Goal: Information Seeking & Learning: Learn about a topic

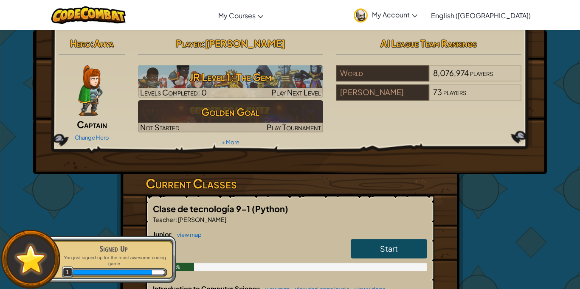
click at [345, 174] on h3 "Current Classes" at bounding box center [290, 183] width 289 height 19
click at [132, 236] on div "Signed Up You just signed up for the most awesome coding game. 1" at bounding box center [109, 260] width 134 height 48
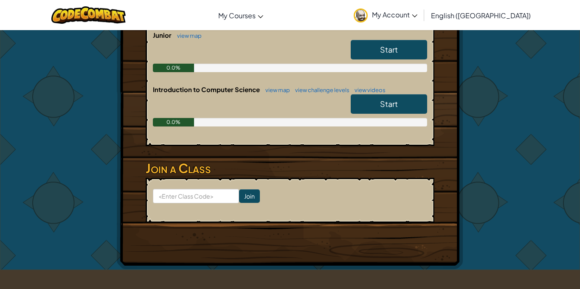
scroll to position [202, 0]
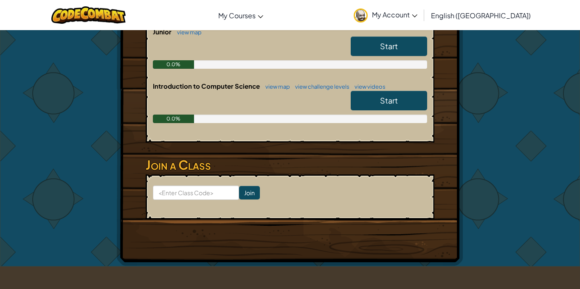
click at [402, 107] on link "Start" at bounding box center [389, 101] width 76 height 20
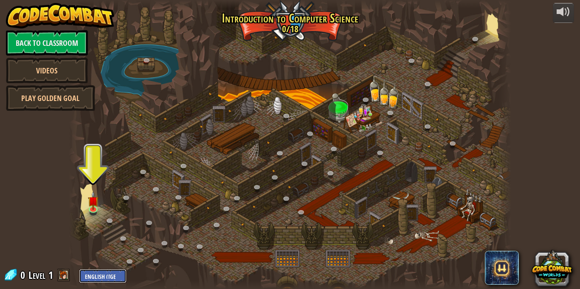
click at [107, 278] on select "English ([GEOGRAPHIC_DATA]) English ([GEOGRAPHIC_DATA]) 简体中文 繁體中文 русский españ…" at bounding box center [103, 276] width 48 height 14
select select "es-419"
click at [79, 269] on select "English ([GEOGRAPHIC_DATA]) English ([GEOGRAPHIC_DATA]) 简体中文 繁體中文 русский españ…" at bounding box center [103, 276] width 48 height 14
select select "es-419"
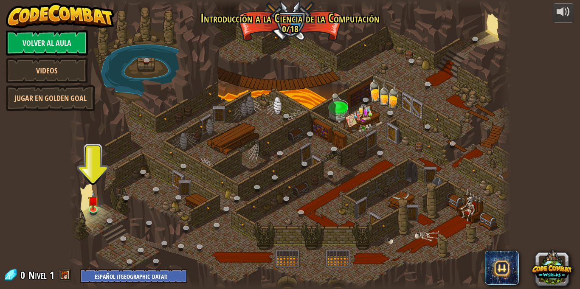
click at [65, 278] on span at bounding box center [65, 275] width 13 height 13
click at [97, 206] on img at bounding box center [93, 196] width 11 height 25
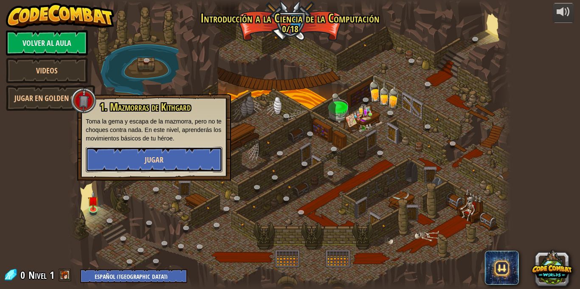
click at [145, 160] on span "Jugar" at bounding box center [154, 160] width 19 height 11
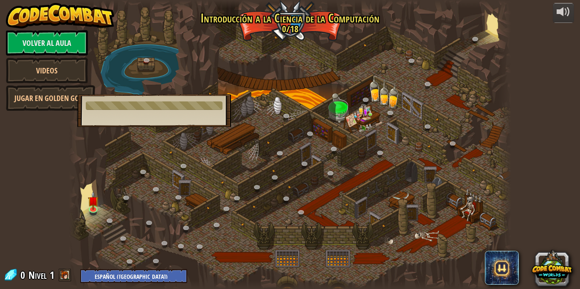
click at [179, 108] on div at bounding box center [154, 105] width 137 height 8
click at [143, 115] on div "1. Mazmorras de [PERSON_NAME] [PERSON_NAME] la gema y escapa de la mazmorra, pe…" at bounding box center [154, 110] width 154 height 33
click at [150, 101] on div "1. Mazmorras de [PERSON_NAME] [PERSON_NAME] la gema y escapa de la mazmorra, pe…" at bounding box center [154, 110] width 154 height 33
click at [127, 180] on div at bounding box center [290, 144] width 442 height 289
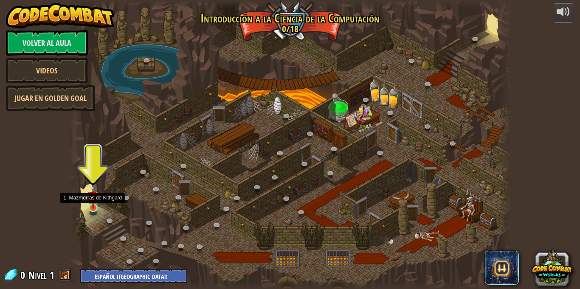
click at [94, 205] on img at bounding box center [93, 196] width 11 height 25
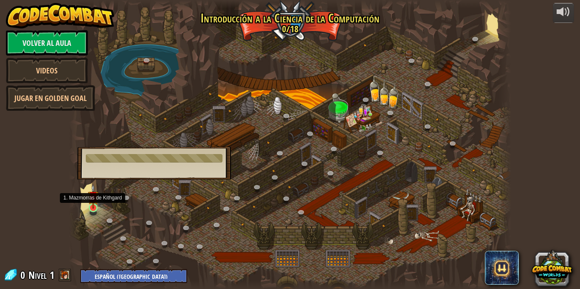
click at [94, 205] on img at bounding box center [93, 196] width 11 height 25
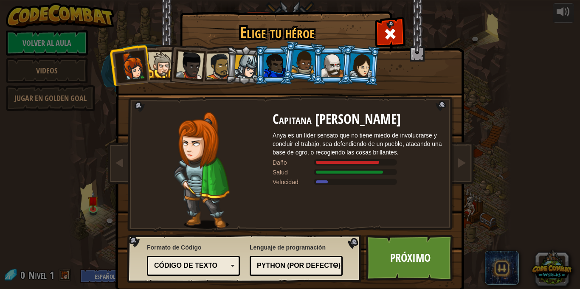
click at [165, 68] on div at bounding box center [161, 65] width 26 height 26
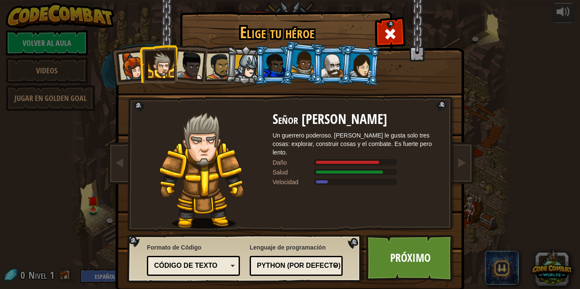
click at [141, 70] on li at bounding box center [158, 64] width 38 height 39
click at [236, 68] on div at bounding box center [246, 67] width 24 height 24
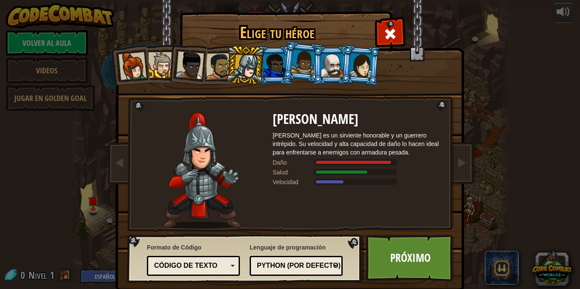
click at [267, 67] on div at bounding box center [275, 65] width 22 height 23
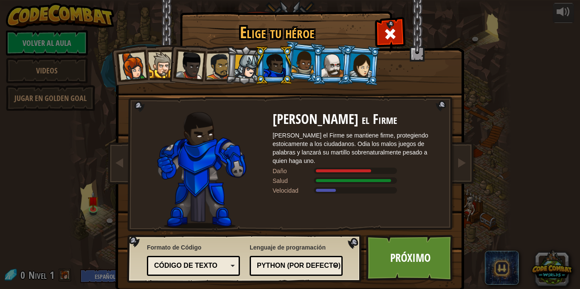
click at [318, 68] on li at bounding box center [331, 65] width 38 height 39
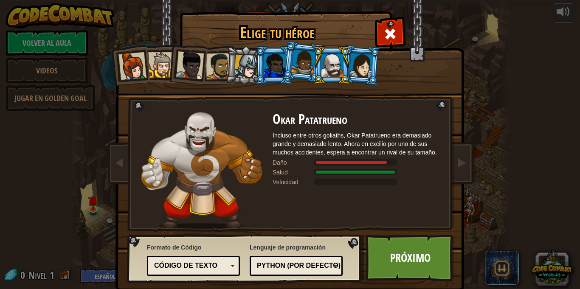
click at [377, 67] on li at bounding box center [360, 65] width 41 height 41
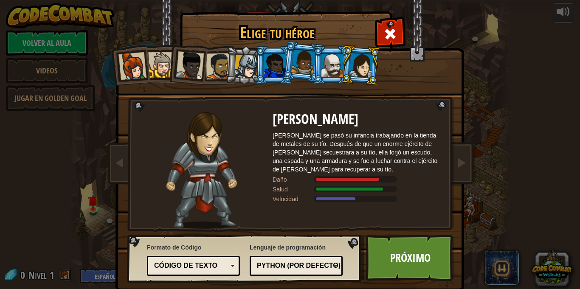
click at [307, 72] on div at bounding box center [303, 62] width 24 height 25
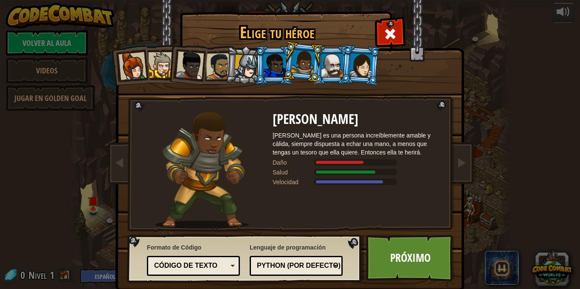
click at [331, 75] on div at bounding box center [332, 65] width 22 height 23
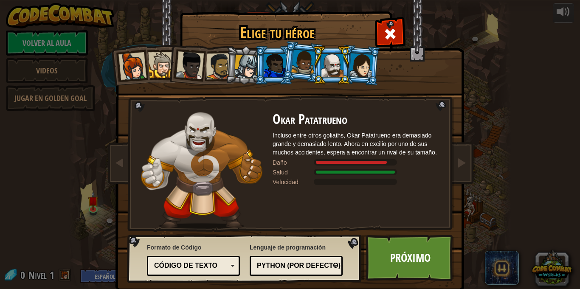
click at [212, 62] on div at bounding box center [219, 66] width 26 height 26
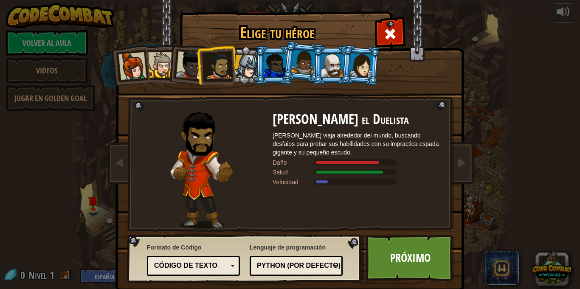
click at [164, 62] on div at bounding box center [161, 65] width 26 height 26
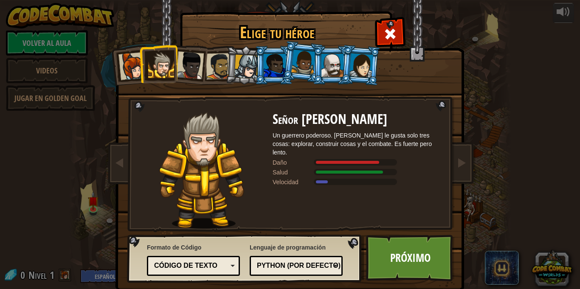
click at [181, 65] on div at bounding box center [190, 65] width 28 height 28
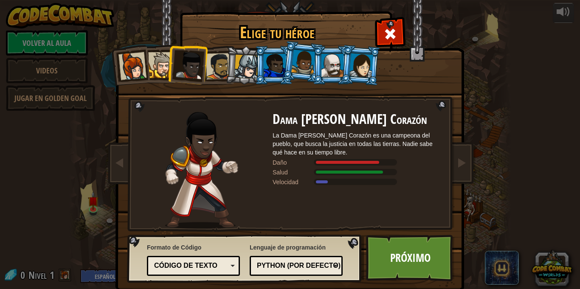
click at [202, 68] on li at bounding box center [187, 64] width 42 height 42
click at [204, 68] on li at bounding box center [187, 64] width 42 height 42
click at [207, 68] on div at bounding box center [219, 66] width 26 height 26
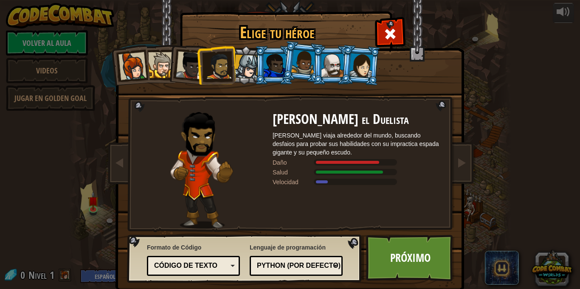
click at [236, 69] on div at bounding box center [246, 67] width 24 height 24
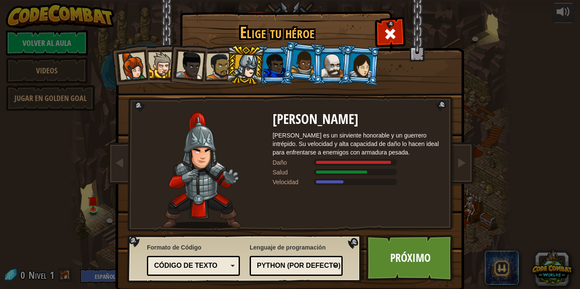
click at [281, 69] on div at bounding box center [275, 65] width 22 height 23
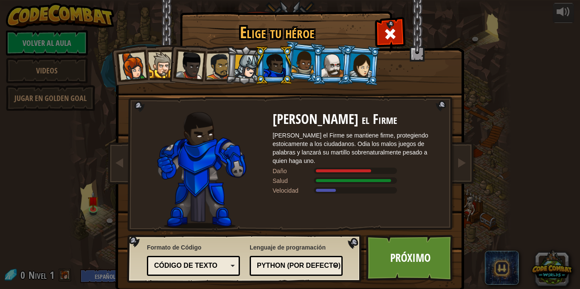
click at [255, 67] on li at bounding box center [274, 65] width 38 height 39
click at [254, 66] on div at bounding box center [246, 67] width 24 height 24
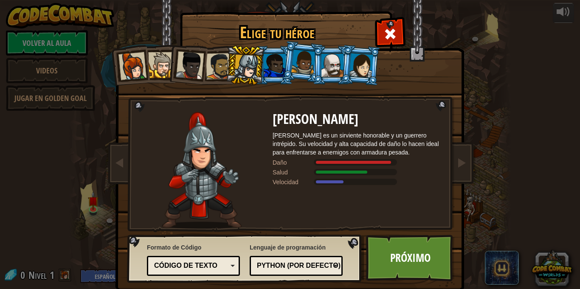
click at [271, 66] on div at bounding box center [275, 65] width 22 height 23
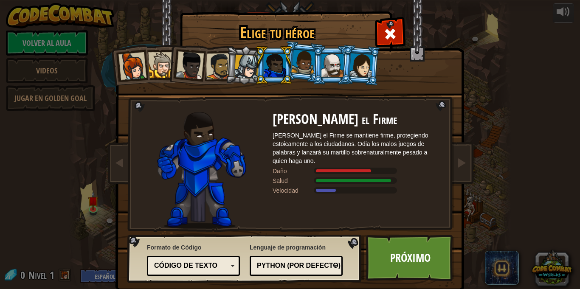
click at [298, 67] on div at bounding box center [303, 62] width 24 height 25
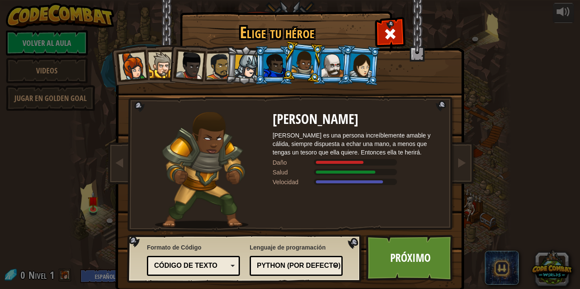
click at [322, 72] on div at bounding box center [332, 65] width 22 height 23
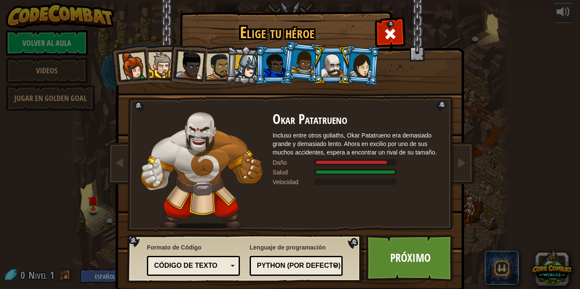
click at [198, 261] on div "Código de texto" at bounding box center [190, 266] width 73 height 10
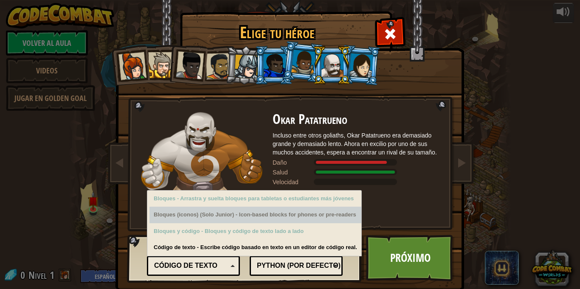
click at [387, 204] on div "Okar Patatrueno Incluso entre otros goliaths, Okar Patatrueno era demasiado gra…" at bounding box center [358, 170] width 170 height 117
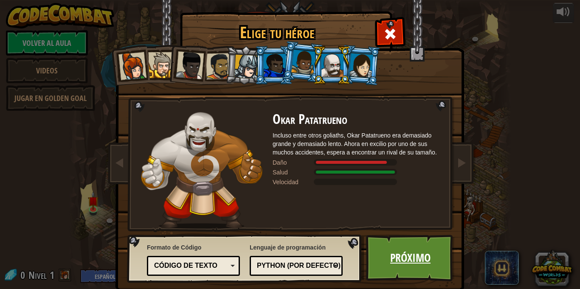
click at [410, 244] on link "Próximo" at bounding box center [410, 258] width 89 height 47
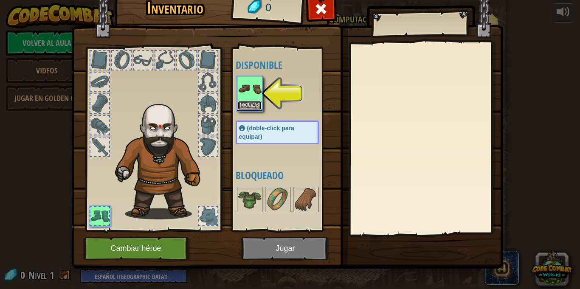
drag, startPoint x: 253, startPoint y: 102, endPoint x: 181, endPoint y: 140, distance: 80.7
click at [181, 140] on div "Inventario 0 Disponible Equipar (doble-click para equipar) Bloqueado Equipar Sa…" at bounding box center [290, 129] width 432 height 280
click at [251, 104] on button "Equipar" at bounding box center [250, 105] width 24 height 9
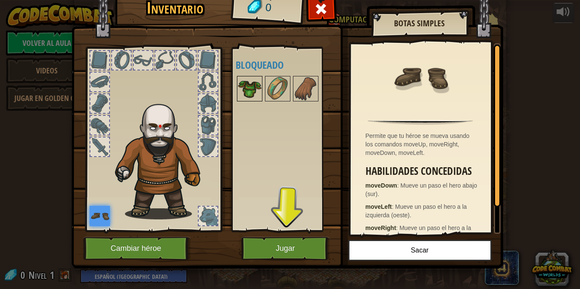
click at [247, 89] on img at bounding box center [250, 89] width 24 height 24
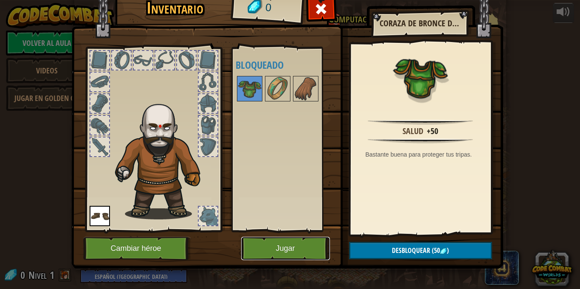
click at [297, 245] on button "Jugar" at bounding box center [285, 248] width 89 height 23
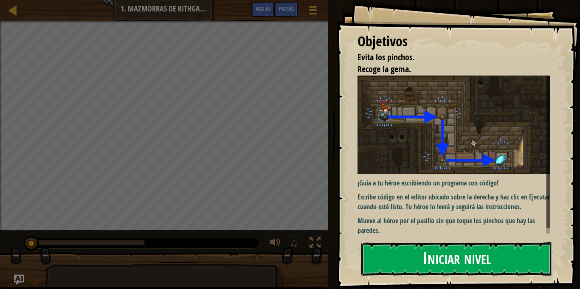
click at [404, 253] on button "Iniciar nivel" at bounding box center [456, 259] width 191 height 34
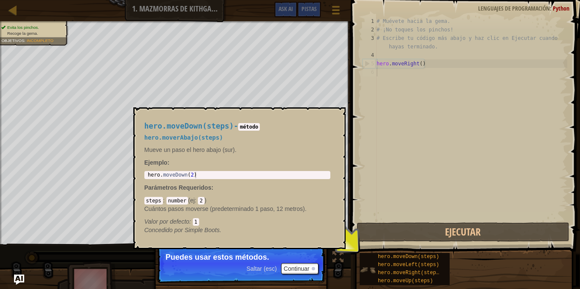
click at [367, 270] on img at bounding box center [368, 270] width 16 height 16
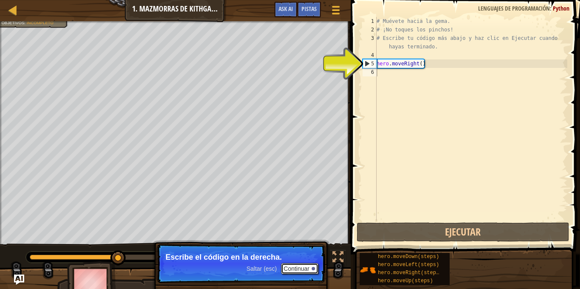
click at [304, 270] on button "Continuar" at bounding box center [299, 268] width 37 height 11
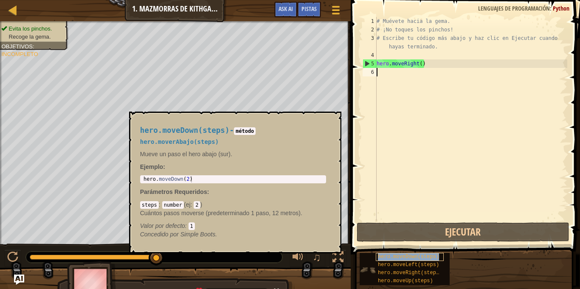
click at [405, 259] on span "hero.moveDown(steps)" at bounding box center [408, 257] width 61 height 6
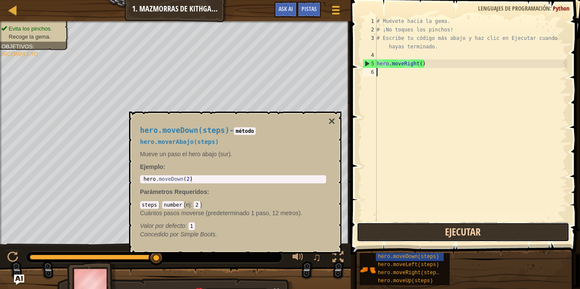
click at [413, 226] on button "Ejecutar" at bounding box center [463, 232] width 213 height 20
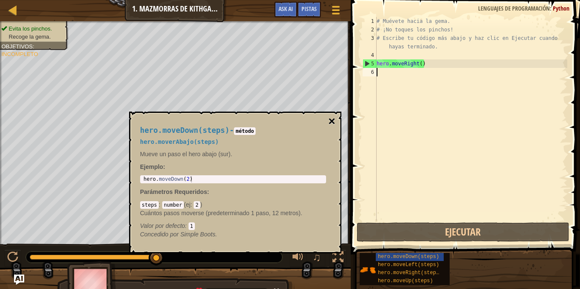
click at [329, 118] on button "×" at bounding box center [331, 121] width 7 height 12
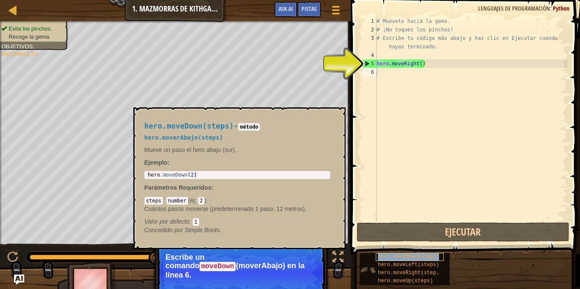
click at [416, 257] on span "hero.moveDown(steps)" at bounding box center [408, 257] width 61 height 6
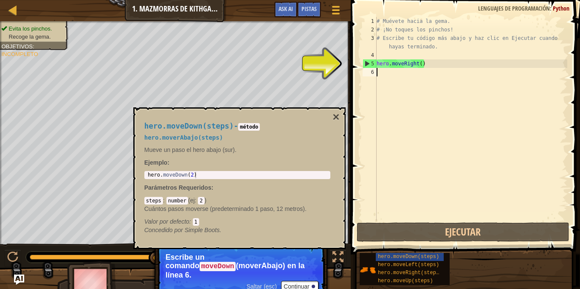
click at [388, 73] on div "# Muévete hacia la gema. # ¡No toques los pinchos! # Escribe tu código más abaj…" at bounding box center [471, 127] width 192 height 221
type textarea "hero.moveDown(2)"
click at [132, 0] on body "Mapa Introducción a las Ciencias de la computación 1. Mazmorras de Kithgard Men…" at bounding box center [290, 0] width 580 height 0
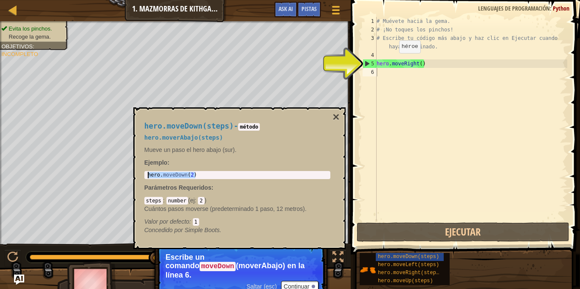
type textarea "hero.moveRight()"
click at [391, 60] on div "# Muévete hacia la gema. # ¡No toques los pinchos! # Escribe tu código más abaj…" at bounding box center [471, 127] width 192 height 221
click at [380, 74] on div "# Muévete hacia la gema. # ¡No toques los pinchos! # Escribe tu código más abaj…" at bounding box center [471, 127] width 192 height 221
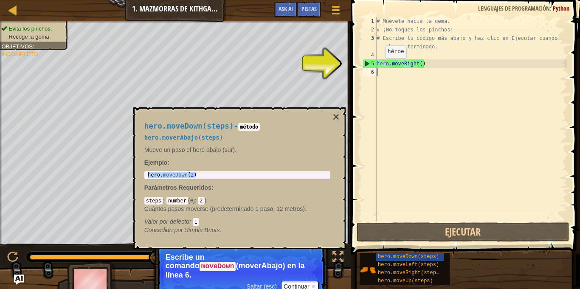
click at [377, 65] on div "# Muévete hacia la gema. # ¡No toques los pinchos! # Escribe tu código más abaj…" at bounding box center [471, 127] width 192 height 221
type textarea "hero.moveRight()"
click at [395, 73] on div "# Muévete hacia la gema. # ¡No toques los pinchos! # Escribe tu código más abaj…" at bounding box center [471, 127] width 192 height 221
click at [383, 76] on div "# Muévete hacia la gema. # ¡No toques los pinchos! # Escribe tu código más abaj…" at bounding box center [471, 127] width 192 height 221
paste textarea "hero.moveDown(2)"
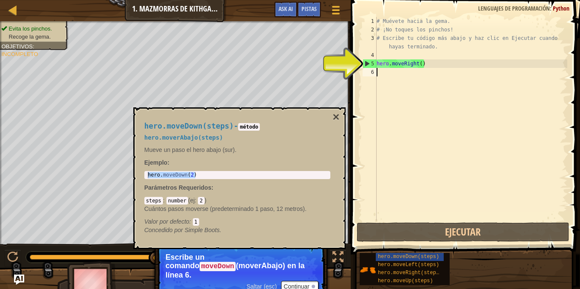
type textarea "hero.moveDown(2)"
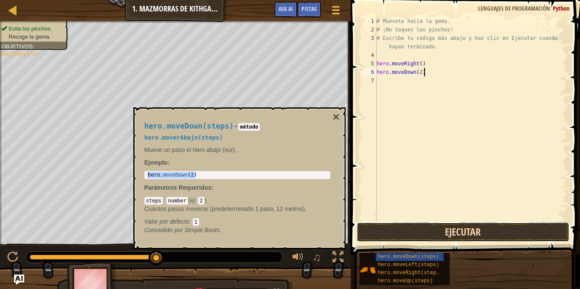
click at [416, 223] on button "Ejecutar" at bounding box center [463, 232] width 213 height 20
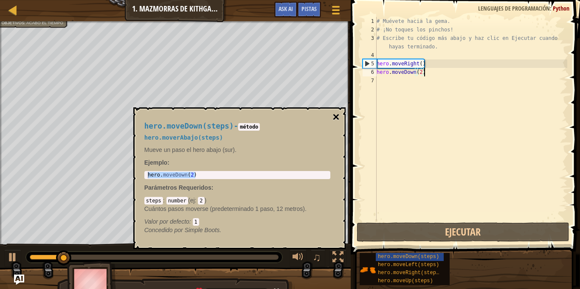
click at [335, 117] on button "×" at bounding box center [335, 117] width 7 height 12
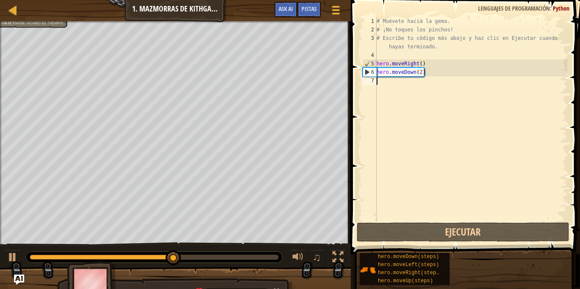
click at [395, 196] on div "# Muévete hacia la gema. # ¡No toques los pinchos! # Escribe tu código más abaj…" at bounding box center [471, 127] width 192 height 221
click at [386, 84] on div "# Muévete hacia la gema. # ¡No toques los pinchos! # Escribe tu código más abaj…" at bounding box center [471, 127] width 192 height 221
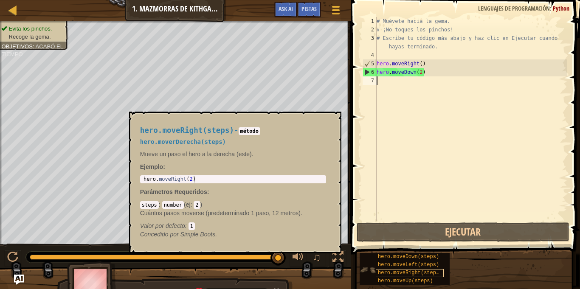
click at [391, 274] on span "hero.moveRight(steps)" at bounding box center [410, 273] width 64 height 6
type textarea "hero.moveRight(2)"
click at [121, 0] on body "Mapa Introducción a las Ciencias de la computación 1. Mazmorras de Kithgard Men…" at bounding box center [290, 0] width 580 height 0
click at [379, 81] on div "# Muévete hacia la gema. # ¡No toques los pinchos! # Escribe tu código más abaj…" at bounding box center [471, 127] width 192 height 221
paste textarea "hero.moveRight(2)"
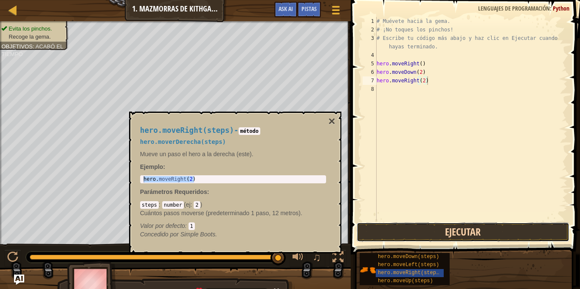
click at [406, 232] on button "Ejecutar" at bounding box center [463, 232] width 213 height 20
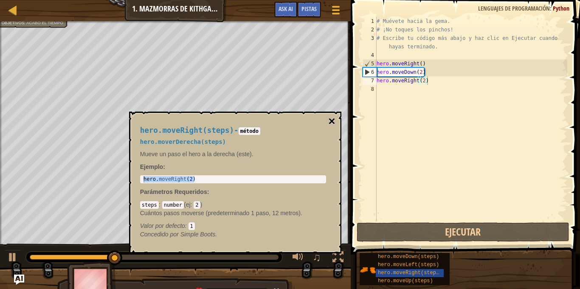
click at [332, 121] on button "×" at bounding box center [331, 121] width 7 height 12
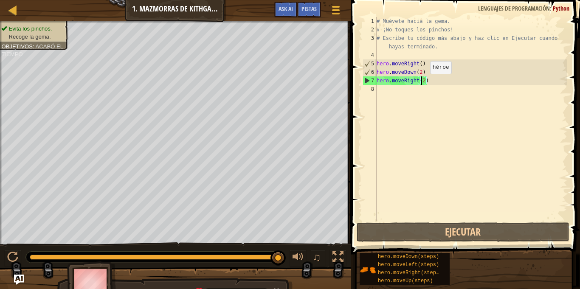
click at [422, 82] on div "# Muévete hacia la gema. # ¡No toques los pinchos! # Escribe tu código más abaj…" at bounding box center [471, 127] width 192 height 221
click at [425, 80] on div "# Muévete hacia la gema. # ¡No toques los pinchos! # Escribe tu código más abaj…" at bounding box center [471, 127] width 192 height 221
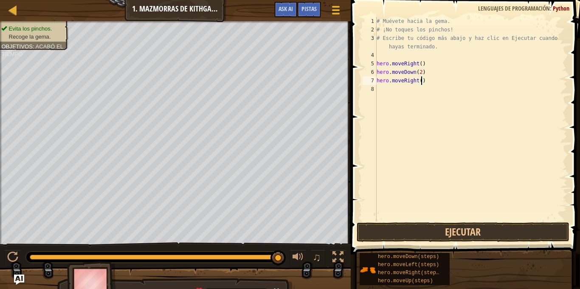
scroll to position [4, 7]
type textarea "hero.moveRight(4)"
click at [508, 227] on button "Ejecutar" at bounding box center [463, 232] width 213 height 20
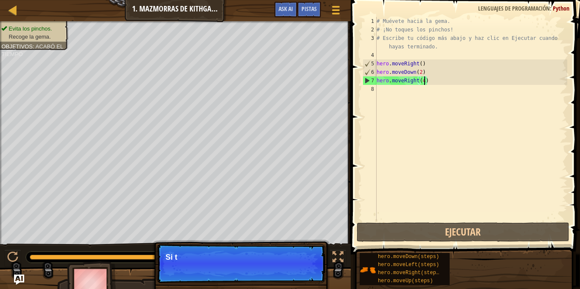
click at [384, 93] on div "# Muévete hacia la gema. # ¡No toques los pinchos! # Escribe tu código más abaj…" at bounding box center [471, 127] width 192 height 221
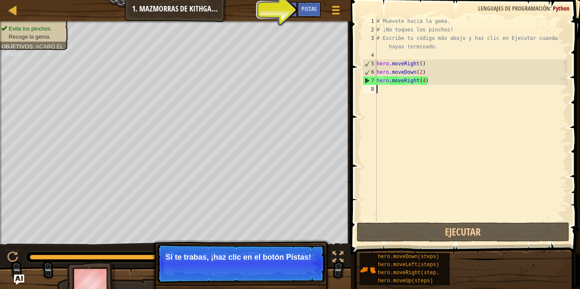
paste textarea "hero.moveRight(2)"
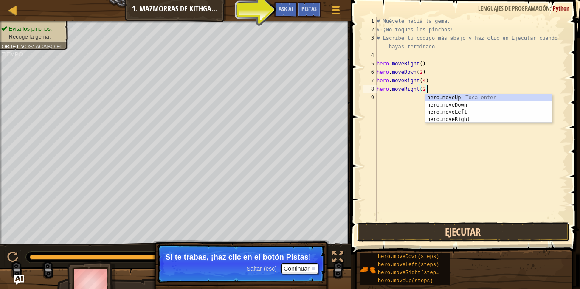
click at [400, 238] on button "Ejecutar" at bounding box center [463, 232] width 213 height 20
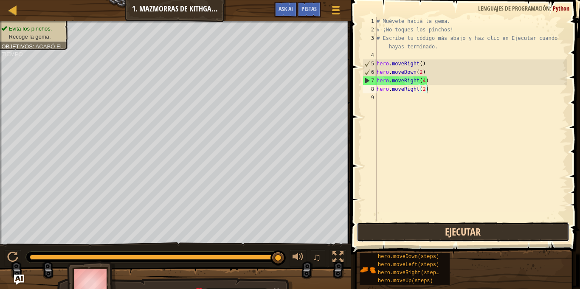
click at [400, 238] on button "Ejecutar" at bounding box center [463, 232] width 213 height 20
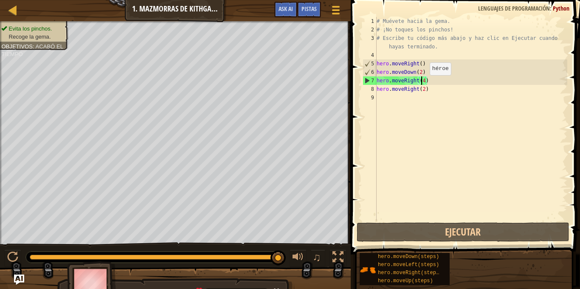
click at [422, 83] on div "# Muévete hacia la gema. # ¡No toques los pinchos! # Escribe tu código más abaj…" at bounding box center [471, 127] width 192 height 221
click at [424, 83] on div "# Muévete hacia la gema. # ¡No toques los pinchos! # Escribe tu código más abaj…" at bounding box center [471, 127] width 192 height 221
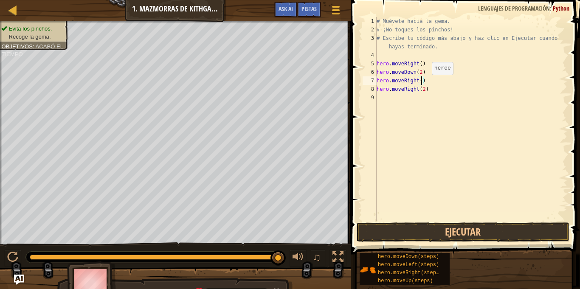
type textarea "hero.moveRight(2)"
click at [443, 103] on div "# Muévete hacia la gema. # ¡No toques los pinchos! # Escribe tu código más abaj…" at bounding box center [471, 127] width 192 height 221
click at [428, 87] on div "# Muévete hacia la gema. # ¡No toques los pinchos! # Escribe tu código más abaj…" at bounding box center [471, 127] width 192 height 221
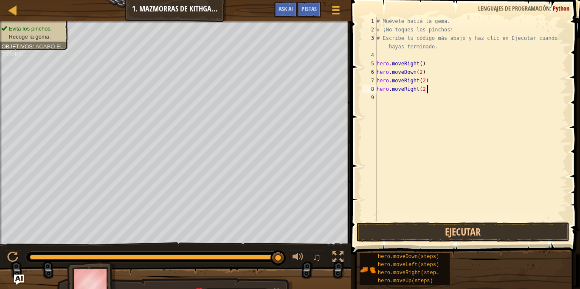
type textarea "hero.moveRight(2)"
drag, startPoint x: 435, startPoint y: 88, endPoint x: 374, endPoint y: 88, distance: 61.1
click at [374, 88] on div "hero.moveRight(2) 1 2 3 4 5 6 7 8 9 # Muévete hacia la gema. # ¡No toques los p…" at bounding box center [464, 119] width 206 height 204
click at [427, 78] on div "# Muévete hacia la gema. # ¡No toques los pinchos! # Escribe tu código más abaj…" at bounding box center [471, 127] width 192 height 221
click at [427, 82] on div "# Muévete hacia la gema. # ¡No toques los pinchos! # Escribe tu código más abaj…" at bounding box center [471, 127] width 192 height 221
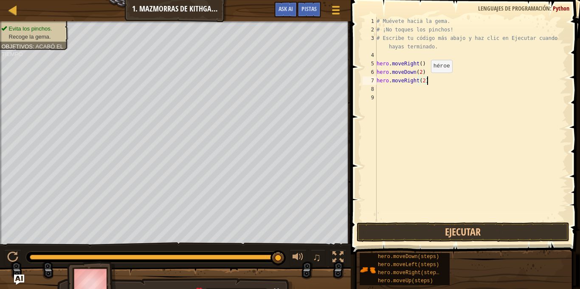
click at [422, 83] on div "# Muévete hacia la gema. # ¡No toques los pinchos! # Escribe tu código más abaj…" at bounding box center [471, 127] width 192 height 221
click at [426, 80] on div "# Muévete hacia la gema. # ¡No toques los pinchos! # Escribe tu código más abaj…" at bounding box center [471, 127] width 192 height 221
click at [422, 81] on div "# Muévete hacia la gema. # ¡No toques los pinchos! # Escribe tu código más abaj…" at bounding box center [471, 127] width 192 height 221
click at [426, 82] on div "# Muévete hacia la gema. # ¡No toques los pinchos! # Escribe tu código más abaj…" at bounding box center [471, 127] width 192 height 221
click at [421, 224] on button "Ejecutar" at bounding box center [463, 232] width 213 height 20
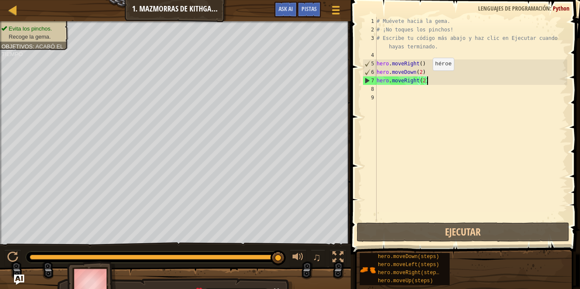
click at [425, 79] on div "# Muévete hacia la gema. # ¡No toques los pinchos! # Escribe tu código más abaj…" at bounding box center [471, 127] width 192 height 221
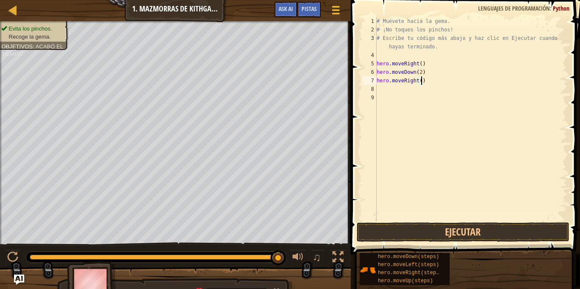
type textarea "hero.moveRight(2)"
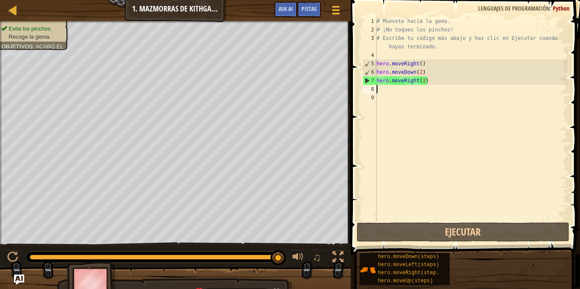
click at [405, 93] on div "# Muévete hacia la gema. # ¡No toques los pinchos! # Escribe tu código más abaj…" at bounding box center [471, 127] width 192 height 221
click at [424, 82] on div "# Muévete hacia la gema. # ¡No toques los pinchos! # Escribe tu código más abaj…" at bounding box center [471, 127] width 192 height 221
type textarea "hero.moveRight(2)"
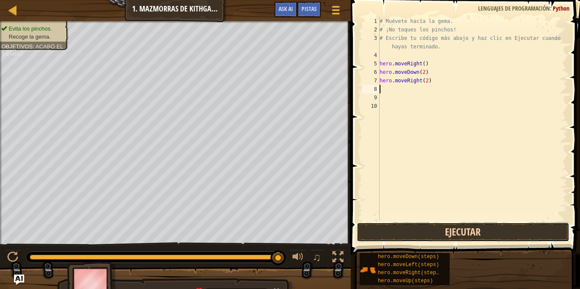
click at [448, 237] on button "Ejecutar" at bounding box center [463, 232] width 213 height 20
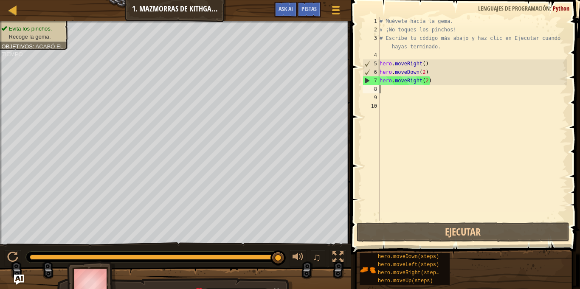
click at [434, 170] on div "# Muévete hacia la gema. # ¡No toques los pinchos! # Escribe tu código más abaj…" at bounding box center [472, 127] width 189 height 221
drag, startPoint x: 277, startPoint y: 252, endPoint x: 402, endPoint y: 251, distance: 125.2
click at [402, 251] on div "Mapa Introducción a las Ciencias de la computación 1. Mazmorras de Kithgard Men…" at bounding box center [290, 144] width 580 height 289
click at [392, 92] on div "# Muévete hacia la gema. # ¡No toques los pinchos! # Escribe tu código más abaj…" at bounding box center [472, 127] width 189 height 221
paste textarea "hero.moveRight(2)"
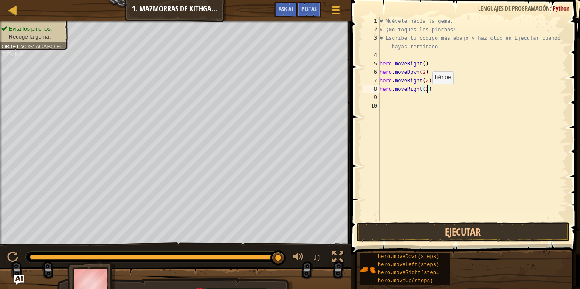
click at [428, 93] on div "# Muévete hacia la gema. # ¡No toques los pinchos! # Escribe tu código más abaj…" at bounding box center [472, 127] width 189 height 221
click at [443, 226] on button "Ejecutar" at bounding box center [463, 232] width 213 height 20
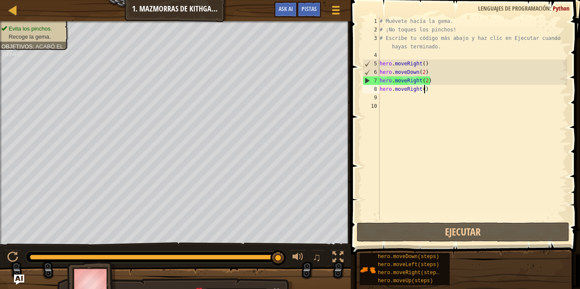
scroll to position [4, 7]
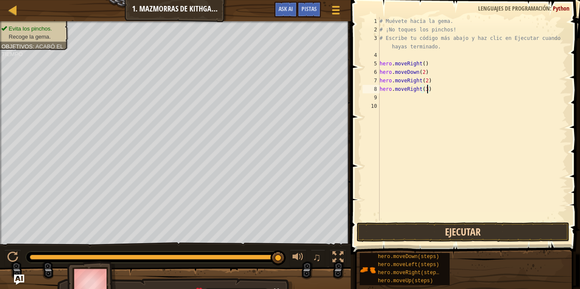
type textarea "hero.moveRight(3)"
click at [468, 226] on button "Ejecutar" at bounding box center [463, 232] width 213 height 20
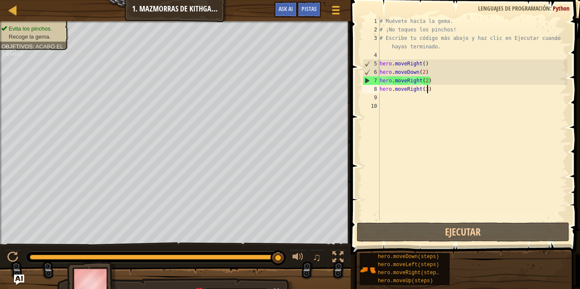
click at [433, 96] on div "# Muévete hacia la gema. # ¡No toques los pinchos! # Escribe tu código más abaj…" at bounding box center [472, 127] width 189 height 221
click at [437, 88] on div "# Muévete hacia la gema. # ¡No toques los pinchos! # Escribe tu código más abaj…" at bounding box center [472, 127] width 189 height 221
type textarea "hero.moveRight(3)"
drag, startPoint x: 437, startPoint y: 88, endPoint x: 373, endPoint y: 91, distance: 64.1
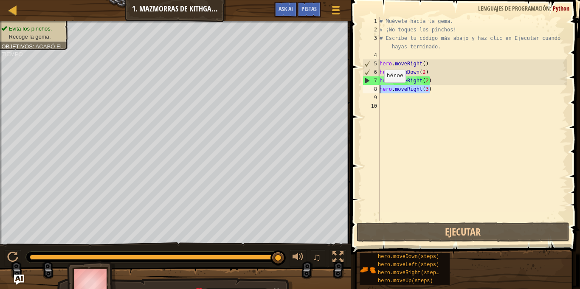
click at [373, 91] on div "hero.moveRight(3) 1 2 3 4 5 6 7 8 9 10 # Muévete hacia la gema. # ¡No toques lo…" at bounding box center [464, 119] width 206 height 204
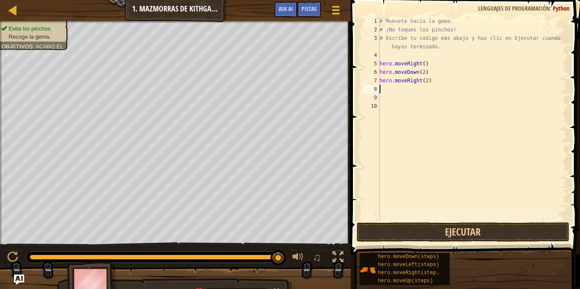
click at [379, 104] on div "10" at bounding box center [371, 106] width 17 height 8
click at [407, 233] on button "Ejecutar" at bounding box center [463, 232] width 213 height 20
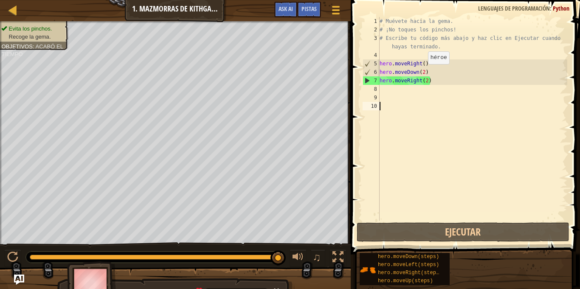
click at [424, 73] on div "# Muévete hacia la gema. # ¡No toques los pinchos! # Escribe tu código más abaj…" at bounding box center [472, 127] width 189 height 221
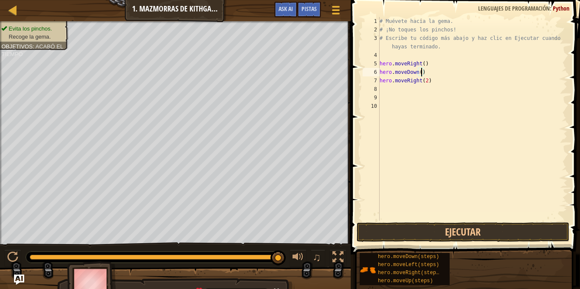
scroll to position [4, 6]
type textarea "hero.moveDown(1)"
click at [472, 233] on button "Ejecutar" at bounding box center [463, 232] width 213 height 20
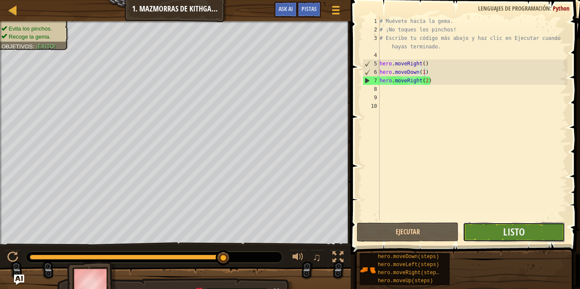
click at [486, 232] on button "Listo" at bounding box center [514, 232] width 102 height 20
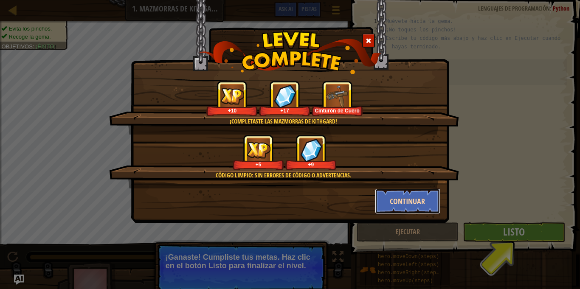
click at [404, 197] on button "Continuar" at bounding box center [408, 200] width 66 height 25
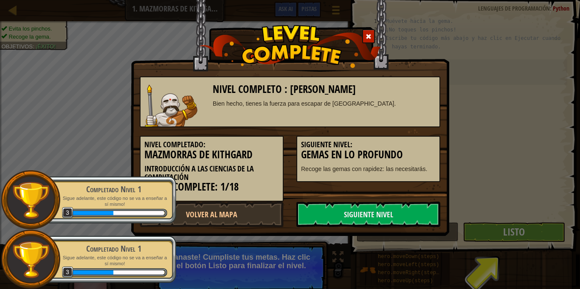
click at [116, 195] on p "Sigue adelante, este código no se va a enseñar a sí mismo!" at bounding box center [113, 201] width 107 height 12
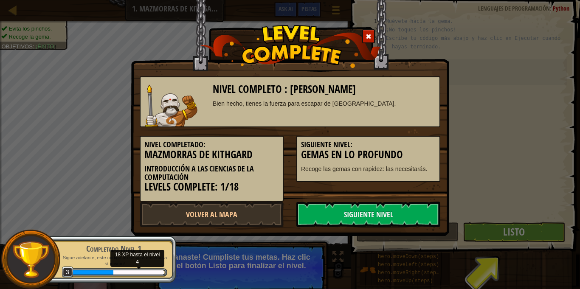
click at [116, 269] on div "18 XP hasta el nivel 4" at bounding box center [117, 272] width 93 height 6
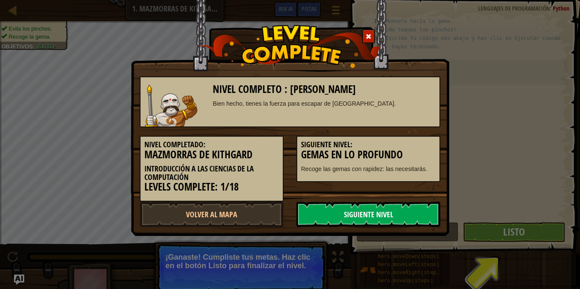
click at [342, 224] on link "Siguiente Nivel" at bounding box center [368, 214] width 144 height 25
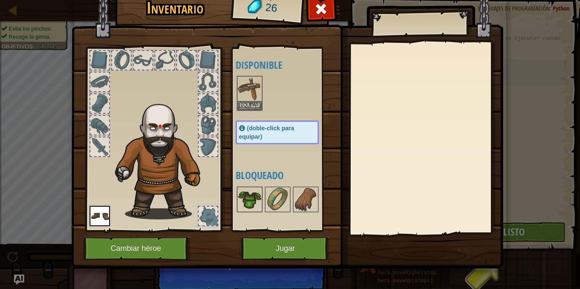
click at [259, 205] on img at bounding box center [250, 200] width 24 height 24
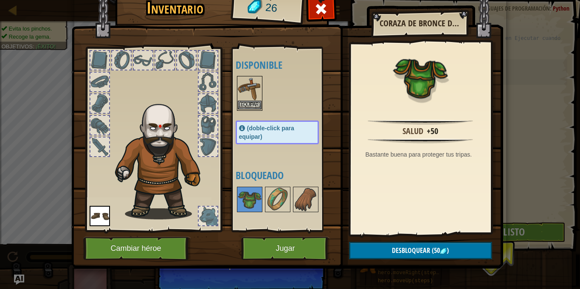
click at [252, 95] on img at bounding box center [250, 89] width 24 height 24
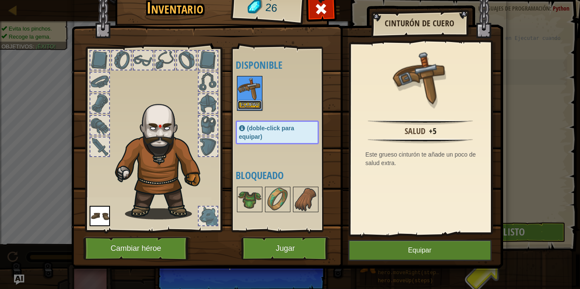
click at [256, 107] on button "Equipar" at bounding box center [250, 105] width 24 height 9
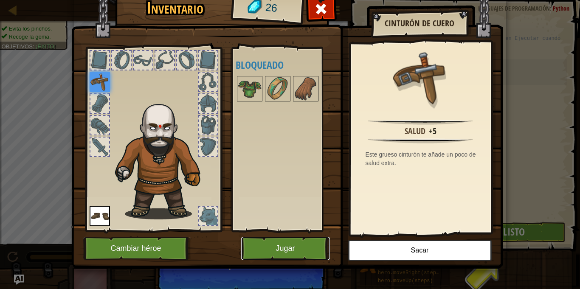
click at [308, 249] on button "Jugar" at bounding box center [285, 248] width 89 height 23
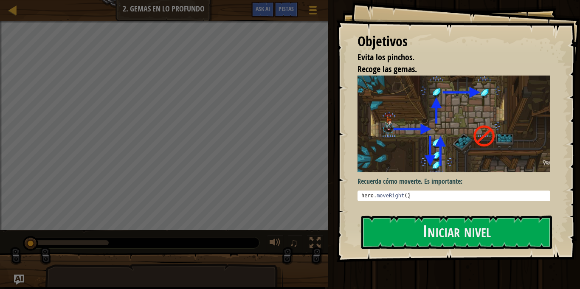
type textarea "hero.moveRight()"
click at [414, 195] on div "hero . moveRight ( )" at bounding box center [454, 202] width 188 height 19
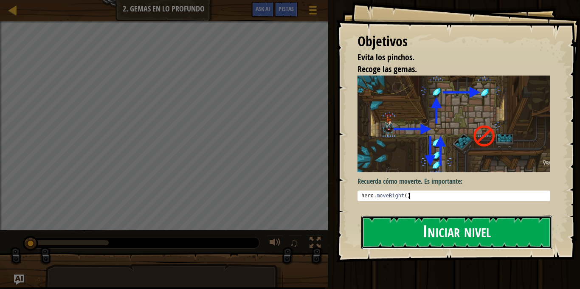
click at [427, 228] on button "Iniciar nivel" at bounding box center [456, 233] width 191 height 34
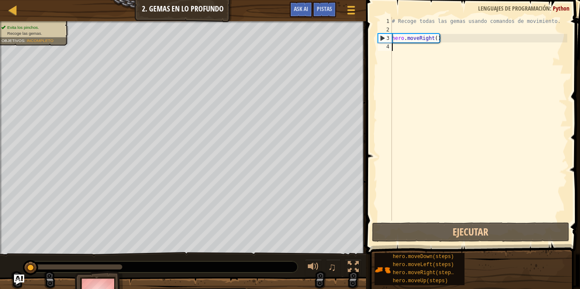
click at [394, 243] on span at bounding box center [473, 114] width 221 height 279
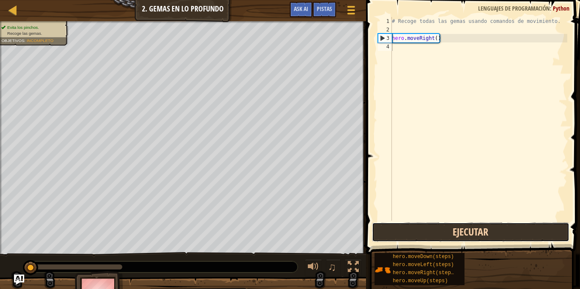
click at [381, 224] on button "Ejecutar" at bounding box center [471, 232] width 198 height 20
click at [385, 227] on button "Ejecutar" at bounding box center [471, 232] width 198 height 20
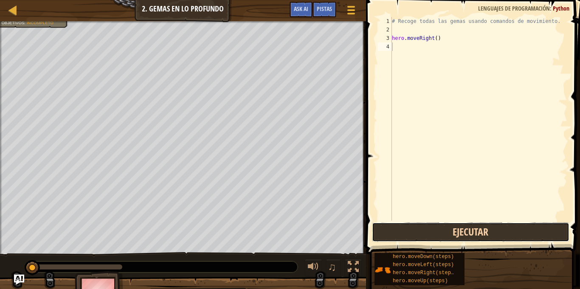
click at [385, 227] on button "Ejecutar" at bounding box center [471, 232] width 198 height 20
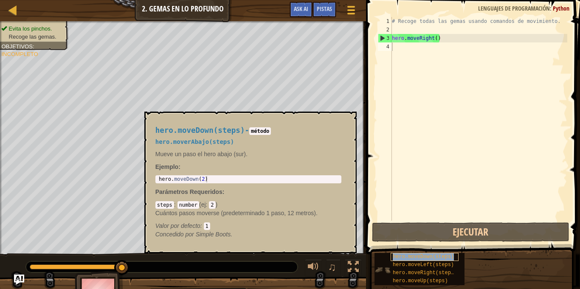
click at [396, 258] on span "hero.moveDown(steps)" at bounding box center [423, 257] width 61 height 6
type textarea "hero.moveDown(2)"
drag, startPoint x: 303, startPoint y: 182, endPoint x: 165, endPoint y: 177, distance: 138.0
click at [165, 177] on div "hero . moveDown ( 2 )" at bounding box center [248, 185] width 183 height 19
click at [216, 178] on div "hero . moveDown ( 2 )" at bounding box center [248, 179] width 183 height 6
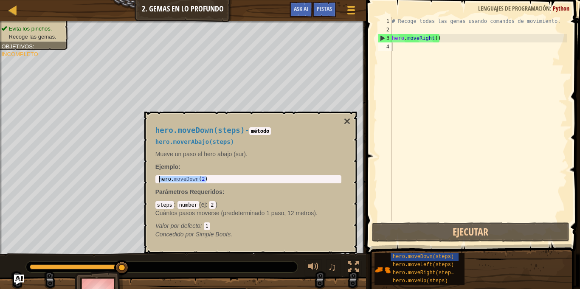
click at [113, 0] on body "Mapa Introducción a las Ciencias de la computación 2. Gemas en lo profundo Menú…" at bounding box center [290, 0] width 580 height 0
click at [396, 47] on div "# Recoge todas las gemas usando comandos de movimiento. hero . moveRight ( )" at bounding box center [478, 127] width 177 height 221
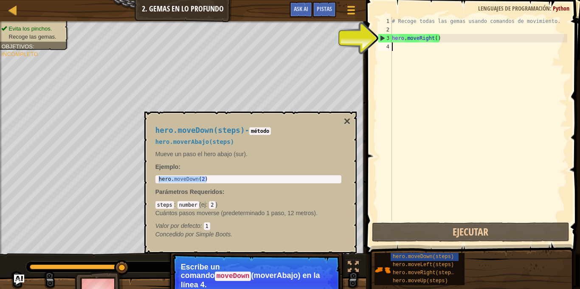
paste textarea "hero.moveDown(2)"
type textarea "hero.moveDown(2)"
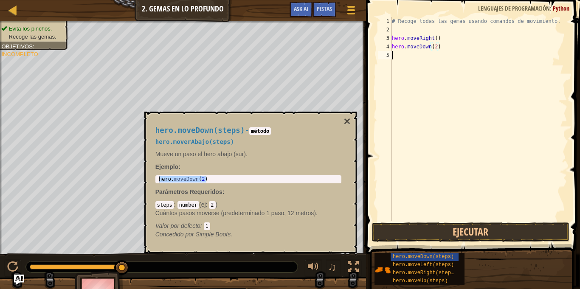
click at [416, 101] on div "# Recoge todas las gemas usando comandos de movimiento. hero . moveRight ( ) he…" at bounding box center [478, 127] width 177 height 221
click at [344, 120] on button "×" at bounding box center [346, 121] width 7 height 12
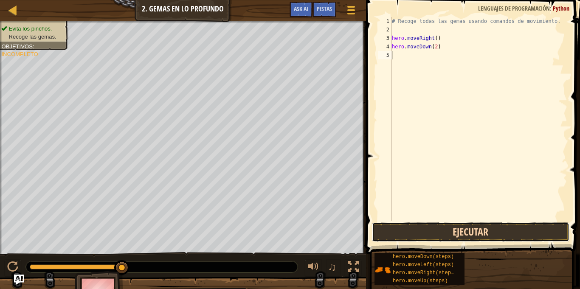
click at [431, 224] on button "Ejecutar" at bounding box center [471, 232] width 198 height 20
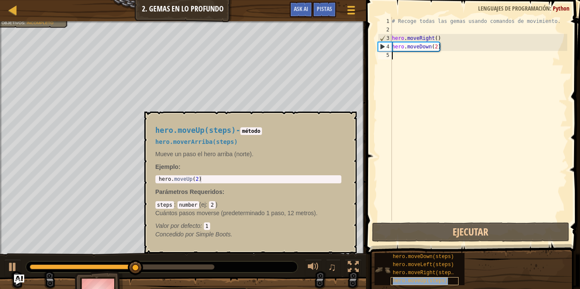
click at [403, 283] on span "hero.moveUp(steps)" at bounding box center [420, 281] width 55 height 6
click at [418, 64] on div "# Recoge todas las gemas usando comandos de movimiento. hero . moveRight ( ) he…" at bounding box center [478, 127] width 177 height 221
copy span "hero.moveUp(steps)"
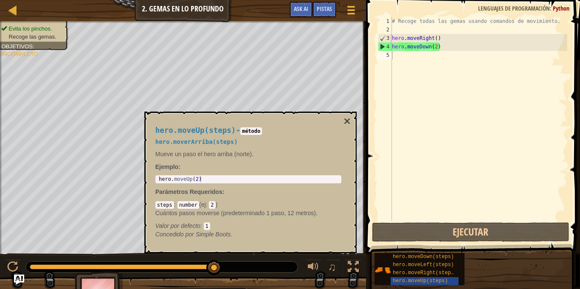
click at [409, 67] on div "# Recoge todas las gemas usando comandos de movimiento. hero . moveRight ( ) he…" at bounding box center [478, 127] width 177 height 221
click at [399, 60] on div "# Recoge todas las gemas usando comandos de movimiento. hero . moveRight ( ) he…" at bounding box center [478, 127] width 177 height 221
paste textarea "hero.moveUp(steps)"
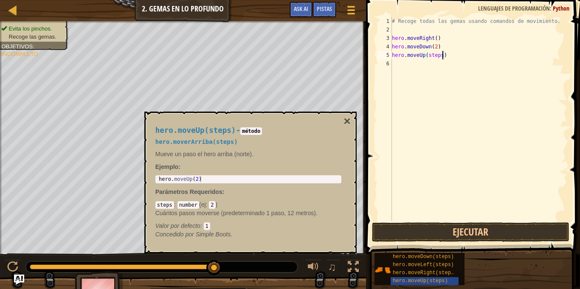
click at [443, 59] on div "# Recoge todas las gemas usando comandos de movimiento. hero . moveRight ( ) he…" at bounding box center [478, 127] width 177 height 221
type textarea "hero.moveUp(5)"
click at [349, 121] on button "×" at bounding box center [346, 121] width 7 height 12
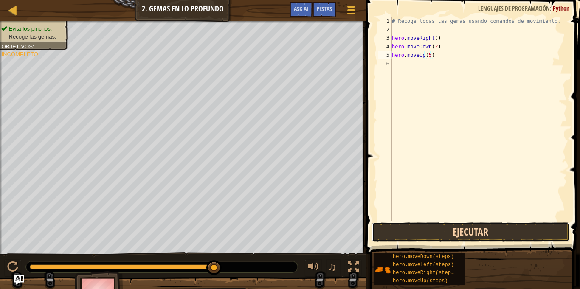
click at [426, 229] on button "Ejecutar" at bounding box center [471, 232] width 198 height 20
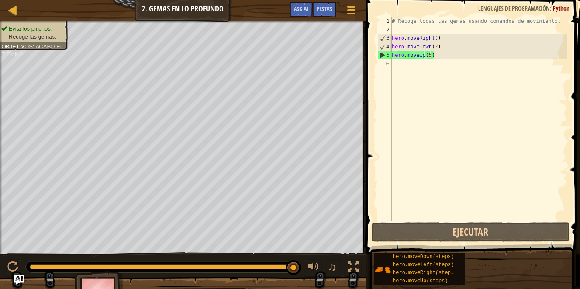
click at [396, 67] on div "# Recoge todas las gemas usando comandos de movimiento. hero . moveRight ( ) he…" at bounding box center [478, 127] width 177 height 221
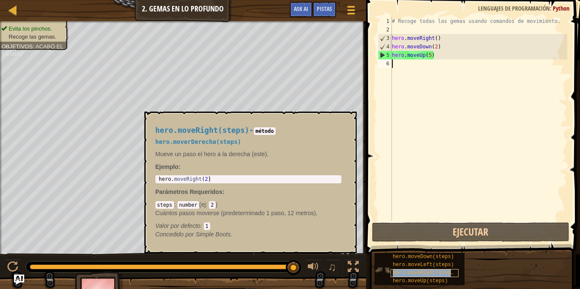
click at [395, 272] on span "hero.moveRight(steps)" at bounding box center [425, 273] width 64 height 6
copy span "hero.moveRight(steps)"
click at [399, 62] on div "# Recoge todas las gemas usando comandos de movimiento. hero . moveRight ( ) he…" at bounding box center [478, 127] width 177 height 221
paste textarea "hero.moveRight(steps)"
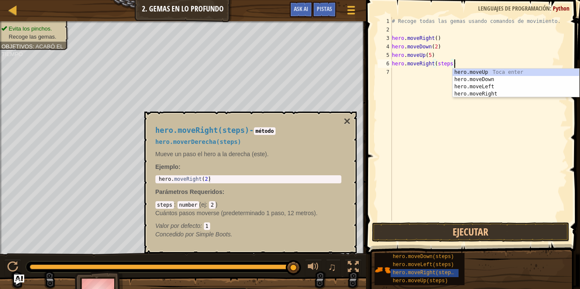
click at [450, 64] on div "# Recoge todas las gemas usando comandos de movimiento. hero . moveRight ( ) he…" at bounding box center [478, 127] width 177 height 221
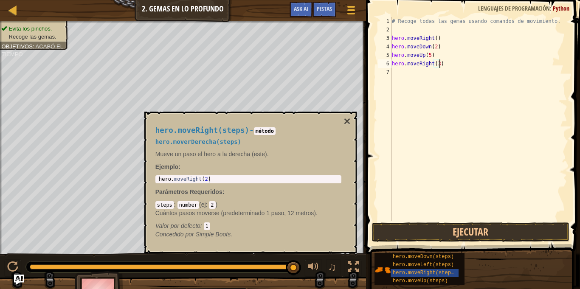
scroll to position [4, 7]
type textarea "hero.moveRight(3)"
click at [492, 227] on button "Ejecutar" at bounding box center [471, 232] width 198 height 20
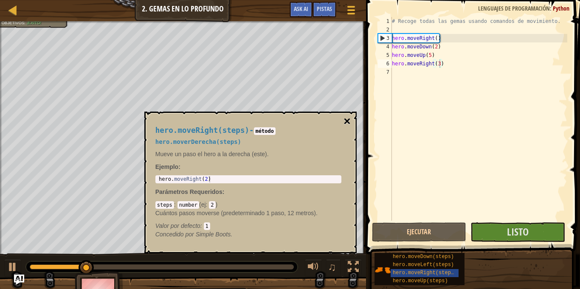
click at [349, 119] on button "×" at bounding box center [346, 121] width 7 height 12
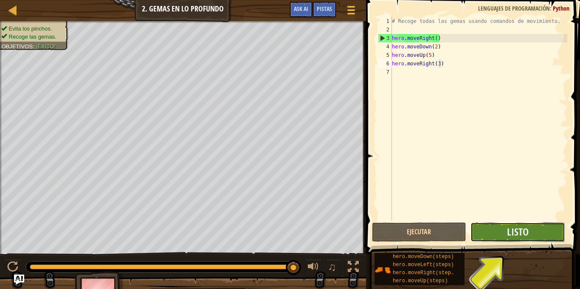
click at [528, 230] on button "Listo" at bounding box center [517, 232] width 95 height 20
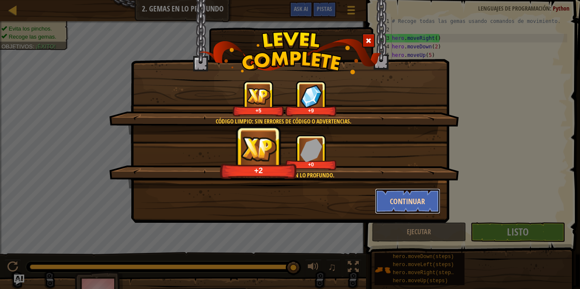
click at [411, 199] on button "Continuar" at bounding box center [408, 200] width 66 height 25
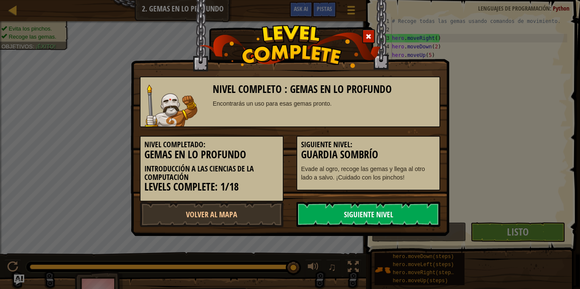
click at [402, 212] on link "Siguiente Nivel" at bounding box center [368, 214] width 144 height 25
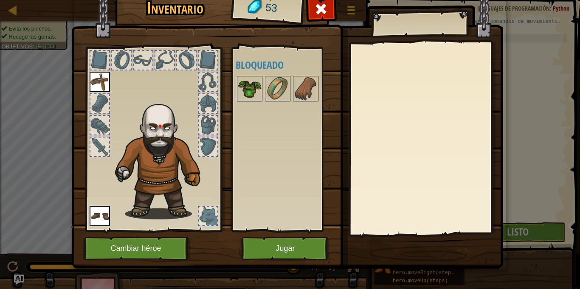
click at [257, 87] on img at bounding box center [250, 89] width 24 height 24
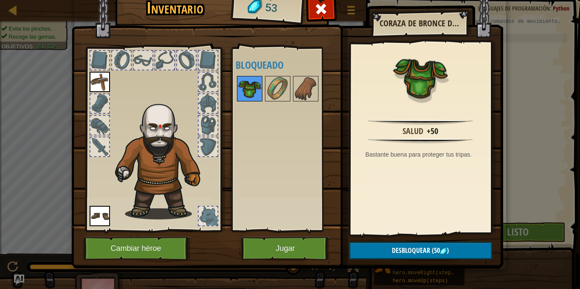
click at [262, 91] on div at bounding box center [249, 88] width 25 height 25
click at [273, 91] on img at bounding box center [278, 89] width 24 height 24
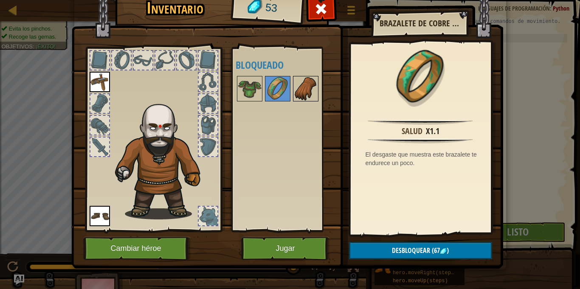
click at [307, 86] on img at bounding box center [306, 89] width 24 height 24
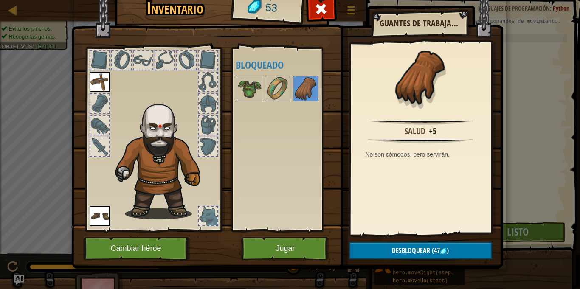
click at [233, 89] on div "Disponible Equipar Equipar (doble-click para equipar) Bloqueado" at bounding box center [284, 139] width 104 height 185
click at [242, 93] on img at bounding box center [250, 89] width 24 height 24
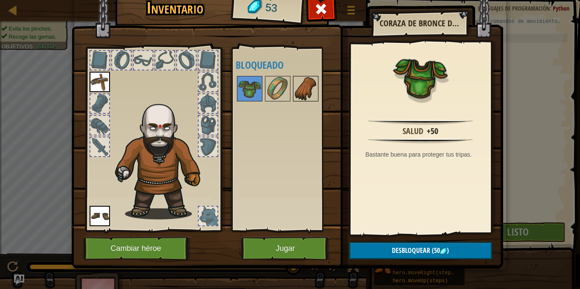
click at [295, 95] on img at bounding box center [306, 89] width 24 height 24
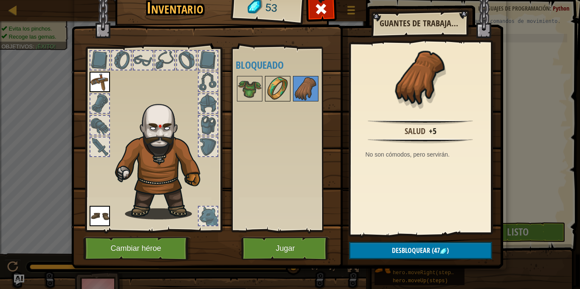
click at [278, 90] on img at bounding box center [278, 89] width 24 height 24
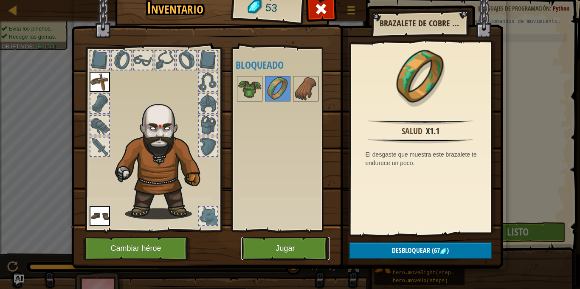
click at [298, 245] on button "Jugar" at bounding box center [285, 248] width 89 height 23
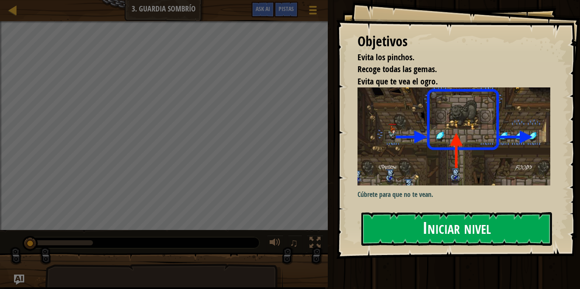
click at [477, 234] on button "Iniciar nivel" at bounding box center [456, 229] width 191 height 34
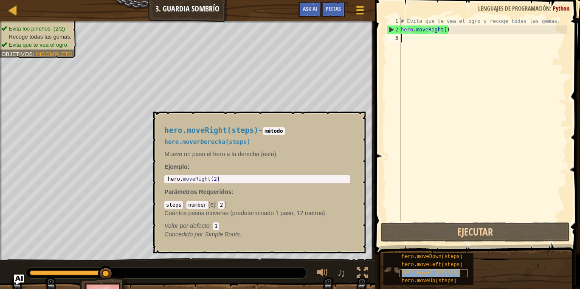
click at [436, 275] on span "hero.moveRight(steps)" at bounding box center [434, 273] width 64 height 6
click at [414, 39] on div "# Evita que te vea el ogro y recoge todas las gemas. hero . moveRight ( )" at bounding box center [483, 127] width 168 height 221
paste textarea "hero.moveRight(steps)"
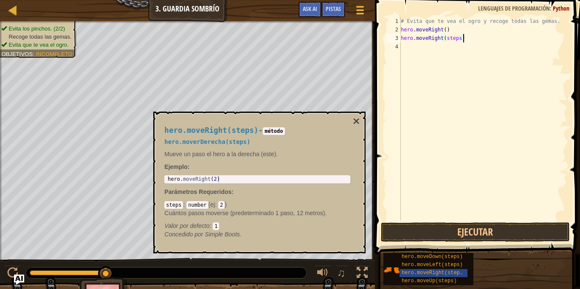
click at [461, 38] on div "# Evita que te vea el ogro y recoge todas las gemas. hero . moveRight ( ) hero …" at bounding box center [483, 127] width 168 height 221
type textarea "hero.moveRight(5)"
click at [454, 231] on button "Ejecutar" at bounding box center [475, 232] width 189 height 20
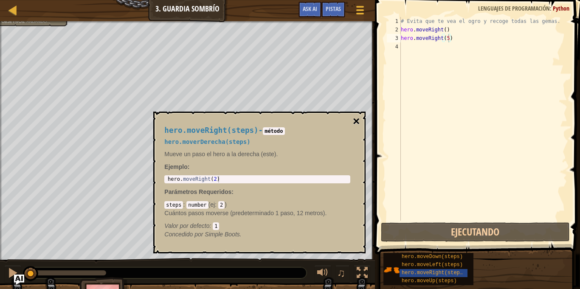
click at [355, 122] on button "×" at bounding box center [356, 121] width 7 height 12
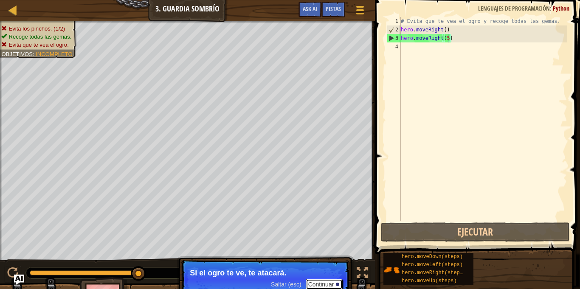
click at [338, 281] on button "Continuar" at bounding box center [324, 284] width 37 height 11
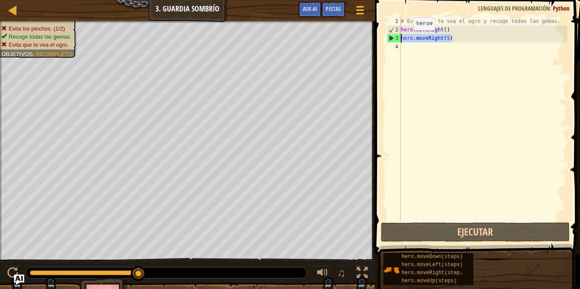
click at [365, 39] on div "Mapa Introducción a las Ciencias de la computación 3. Guardia sombrío Menú del …" at bounding box center [290, 144] width 580 height 289
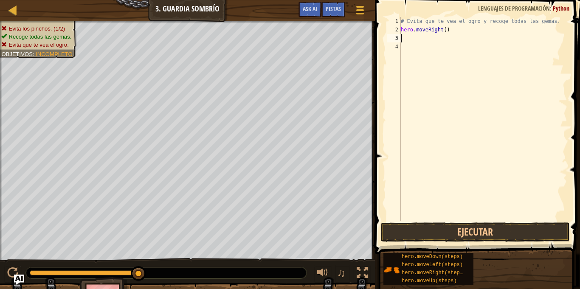
click at [409, 39] on div "# Evita que te vea el ogro y recoge todas las gemas. hero . moveRight ( )" at bounding box center [483, 127] width 168 height 221
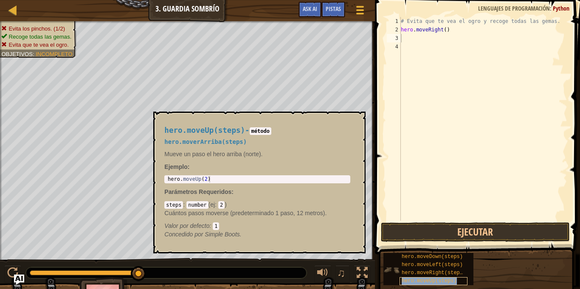
click at [404, 284] on span "hero.moveUp(steps)" at bounding box center [429, 281] width 55 height 6
type textarea "hero.moveUp(2)"
drag, startPoint x: 219, startPoint y: 180, endPoint x: 163, endPoint y: 176, distance: 56.6
click at [163, 176] on div "hero.moveUp(steps) - método hero.moverArriba(steps) Mueve un paso el hero arrib…" at bounding box center [257, 182] width 198 height 128
click at [411, 37] on div "# Evita que te vea el ogro y recoge todas las gemas. hero . moveRight ( )" at bounding box center [483, 127] width 168 height 221
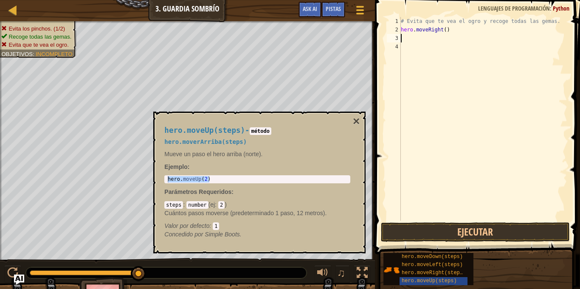
paste textarea "hero.moveUp(2)"
click at [446, 232] on button "Ejecutar" at bounding box center [475, 232] width 189 height 20
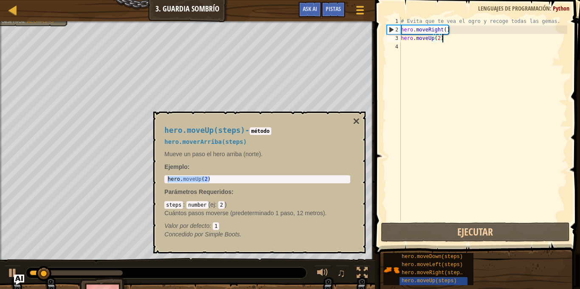
click at [350, 122] on div "hero.moveUp(steps) - método hero.moverArriba(steps) Mueve un paso el hero arrib…" at bounding box center [257, 182] width 198 height 128
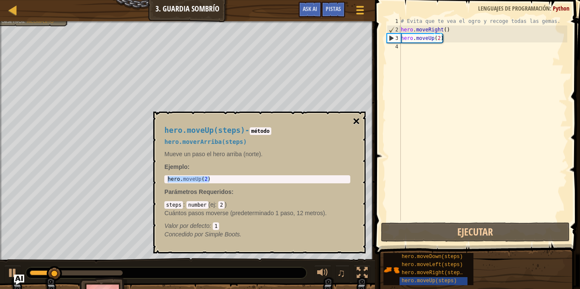
click at [353, 123] on button "×" at bounding box center [356, 121] width 7 height 12
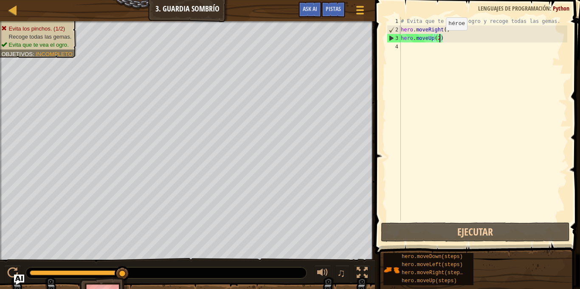
click at [438, 38] on div "# Evita que te vea el ogro y recoge todas las gemas. hero . moveRight ( ) hero …" at bounding box center [483, 127] width 168 height 221
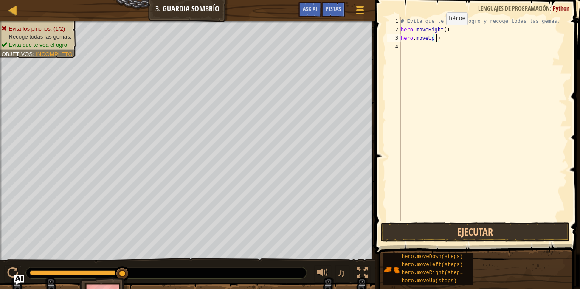
type textarea "hero.moveUp(1)"
click at [438, 219] on div "# Evita que te vea el ogro y recoge todas las gemas. hero . moveRight ( ) hero …" at bounding box center [483, 127] width 168 height 221
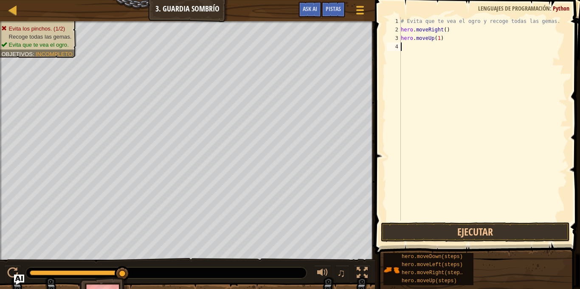
click at [438, 219] on div "# Evita que te vea el ogro y recoge todas las gemas. hero . moveRight ( ) hero …" at bounding box center [483, 127] width 168 height 221
click at [436, 228] on button "Ejecutar" at bounding box center [475, 232] width 189 height 20
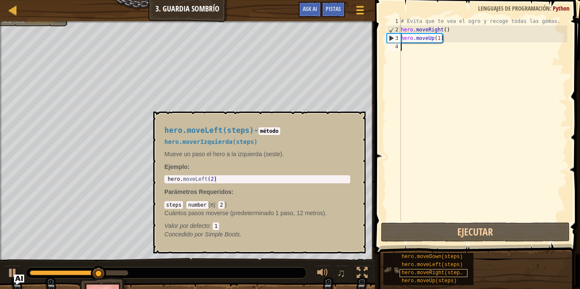
click at [454, 273] on span "hero.moveRight(steps)" at bounding box center [434, 273] width 64 height 6
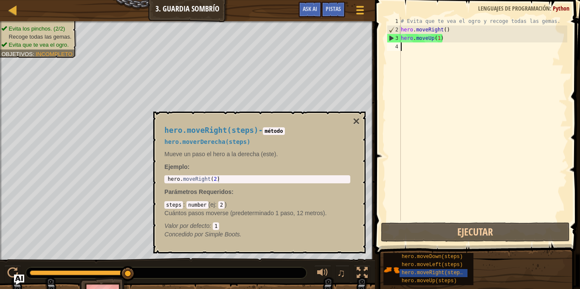
type textarea "hero.moveRight(2)"
click at [215, 180] on div "hero . moveRight ( 2 )" at bounding box center [257, 185] width 183 height 19
click at [224, 180] on div "hero . moveRight ( 2 )" at bounding box center [257, 185] width 183 height 19
click at [216, 179] on div "hero . moveRight ( 2 )" at bounding box center [257, 185] width 183 height 19
click at [217, 176] on div "hero . moveRight ( 2 )" at bounding box center [257, 185] width 183 height 19
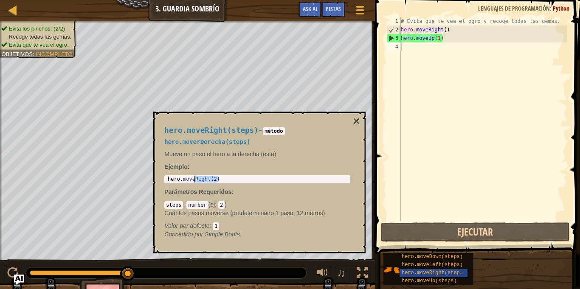
drag, startPoint x: 221, startPoint y: 181, endPoint x: 157, endPoint y: 177, distance: 64.2
click at [157, 177] on div "hero.moveRight(steps) - método hero.moverDerecha(steps) Mueve un paso el hero a…" at bounding box center [259, 183] width 212 height 142
click at [420, 51] on div "# Evita que te vea el ogro y recoge todas las gemas. hero . moveRight ( ) hero …" at bounding box center [483, 127] width 168 height 221
paste textarea "hero.moveRight(2)"
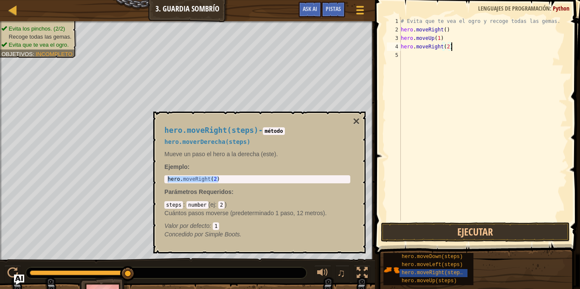
click at [451, 46] on div "# Evita que te vea el ogro y recoge todas las gemas. hero . moveRight ( ) hero …" at bounding box center [483, 127] width 168 height 221
click at [450, 44] on div "# Evita que te vea el ogro y recoge todas las gemas. hero . moveRight ( ) hero …" at bounding box center [483, 127] width 168 height 221
click at [449, 47] on div "# Evita que te vea el ogro y recoge todas las gemas. hero . moveRight ( ) hero …" at bounding box center [483, 127] width 168 height 221
type textarea "hero.moveRight(1)"
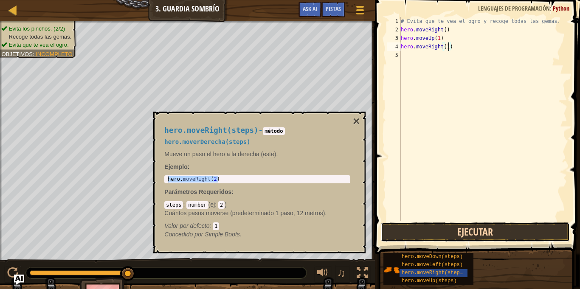
click at [523, 224] on button "Ejecutar" at bounding box center [475, 232] width 189 height 20
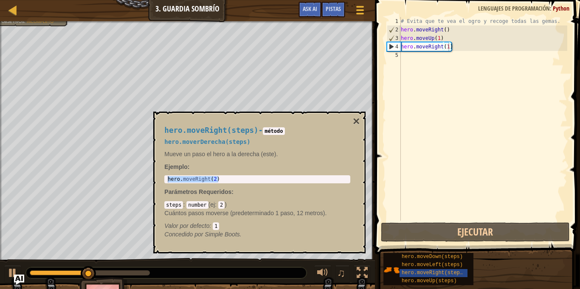
click at [349, 122] on div "hero.moveRight(steps) - método hero.moverDerecha(steps) Mueve un paso el hero a…" at bounding box center [257, 182] width 198 height 128
click at [352, 123] on div "hero.moveRight(steps) - método hero.moverDerecha(steps) Mueve un paso el hero a…" at bounding box center [257, 182] width 198 height 128
click at [356, 119] on button "×" at bounding box center [356, 121] width 7 height 12
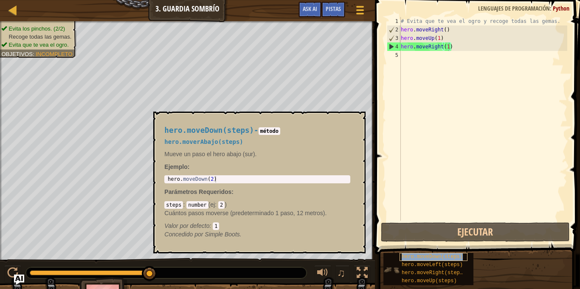
click at [433, 257] on span "hero.moveDown(steps)" at bounding box center [432, 257] width 61 height 6
click at [418, 59] on div "# Evita que te vea el ogro y recoge todas las gemas. hero . moveRight ( ) hero …" at bounding box center [483, 127] width 168 height 221
click at [217, 0] on body "Mapa Introducción a las Ciencias de la computación 3. Guardia sombrío Menú del …" at bounding box center [290, 0] width 580 height 0
type textarea "hero.moveDown(2)"
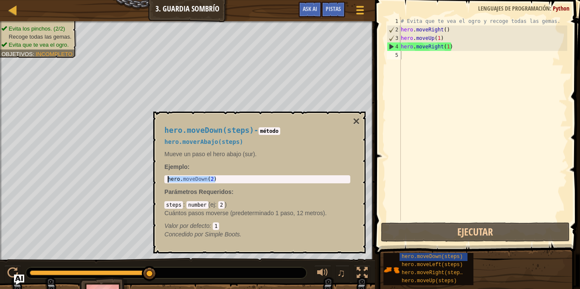
drag, startPoint x: 219, startPoint y: 180, endPoint x: 171, endPoint y: 172, distance: 48.9
click at [171, 172] on div "hero.moveDown(steps) - método hero.moverAbajo(steps) Mueve un paso el hero abaj…" at bounding box center [257, 182] width 198 height 128
click at [412, 57] on div "# Evita que te vea el ogro y recoge todas las gemas. hero . moveRight ( ) hero …" at bounding box center [483, 127] width 168 height 221
paste textarea "hero.moveDown(2)"
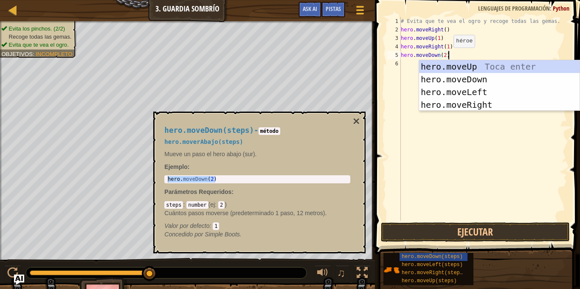
click at [445, 55] on div "# Evita que te vea el ogro y recoge todas las gemas. hero . moveRight ( ) hero …" at bounding box center [483, 127] width 168 height 221
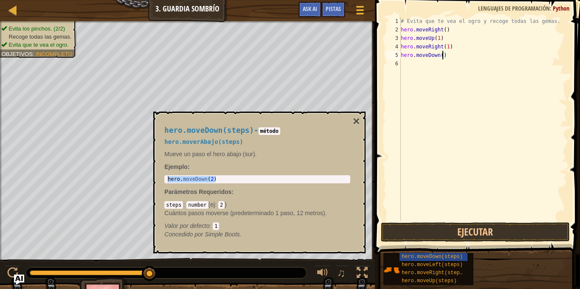
scroll to position [4, 6]
type textarea "hero.moveDown(1)"
click at [355, 120] on button "×" at bounding box center [356, 121] width 7 height 12
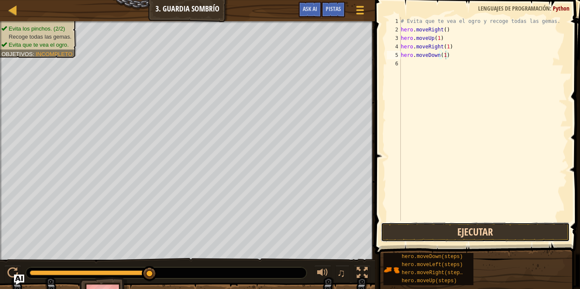
click at [426, 231] on button "Ejecutar" at bounding box center [475, 232] width 189 height 20
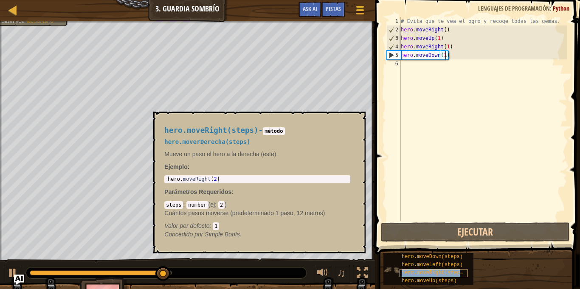
click at [404, 273] on span "hero.moveRight(steps)" at bounding box center [434, 273] width 64 height 6
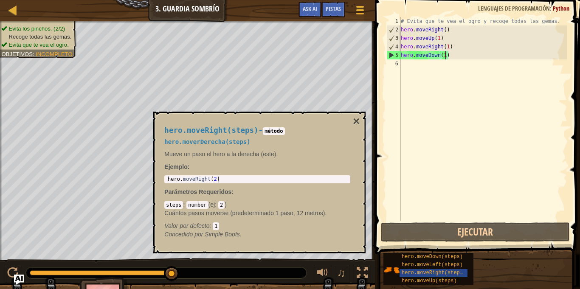
type textarea "hero.moveRight(2)"
drag, startPoint x: 257, startPoint y: 178, endPoint x: 166, endPoint y: 177, distance: 91.3
click at [166, 177] on div "hero . moveRight ( 2 )" at bounding box center [257, 185] width 183 height 19
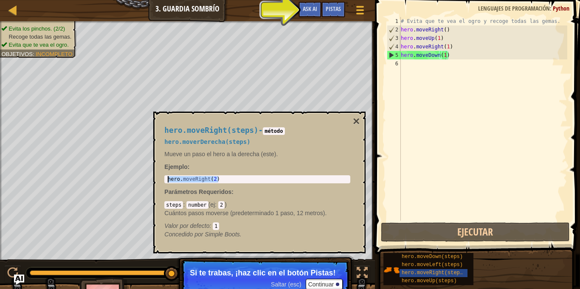
click at [403, 63] on div "# Evita que te vea el ogro y recoge todas las gemas. hero . moveRight ( ) hero …" at bounding box center [483, 127] width 168 height 221
paste textarea "hero.moveRight(2)"
type textarea "hero.moveRight(2)"
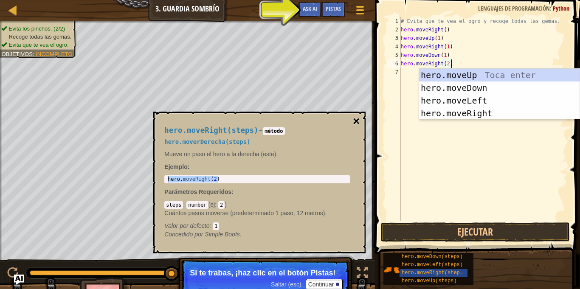
click at [357, 122] on button "×" at bounding box center [356, 121] width 7 height 12
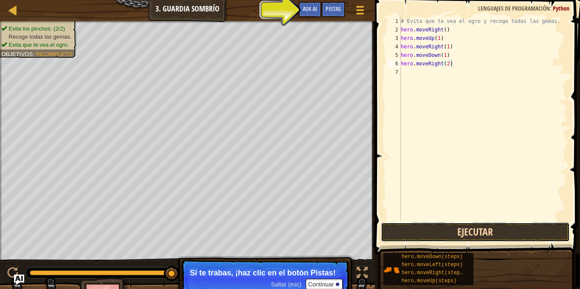
click at [431, 230] on button "Ejecutar" at bounding box center [475, 232] width 189 height 20
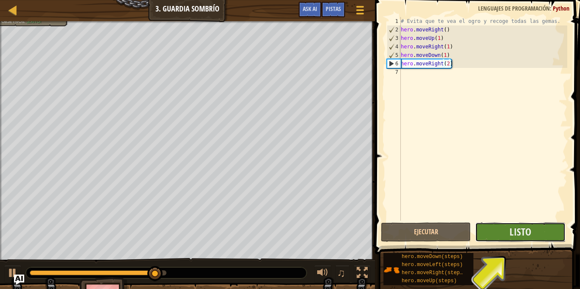
click at [508, 233] on button "Listo" at bounding box center [520, 232] width 90 height 20
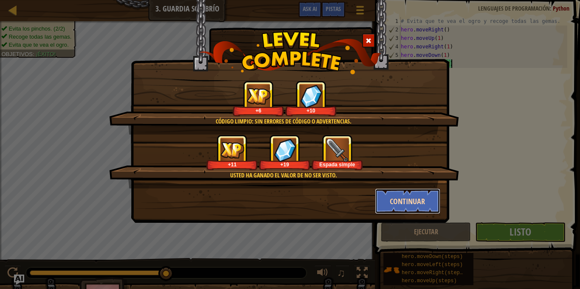
click at [401, 194] on button "Continuar" at bounding box center [408, 200] width 66 height 25
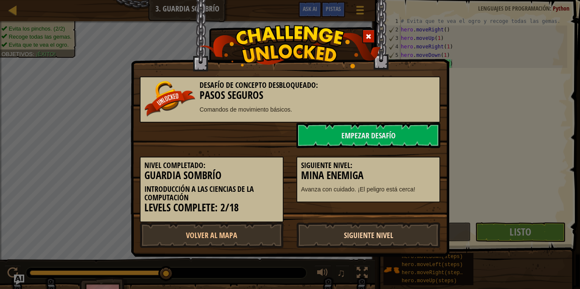
click at [386, 236] on link "Siguiente Nivel" at bounding box center [368, 234] width 144 height 25
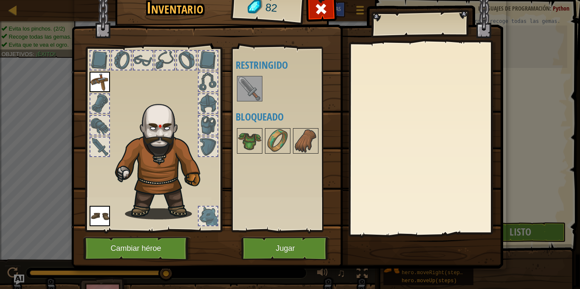
click at [258, 90] on img at bounding box center [250, 89] width 24 height 24
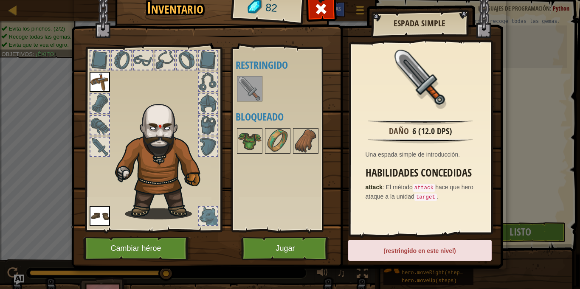
click at [253, 90] on img at bounding box center [250, 89] width 24 height 24
click at [250, 141] on img at bounding box center [250, 141] width 24 height 24
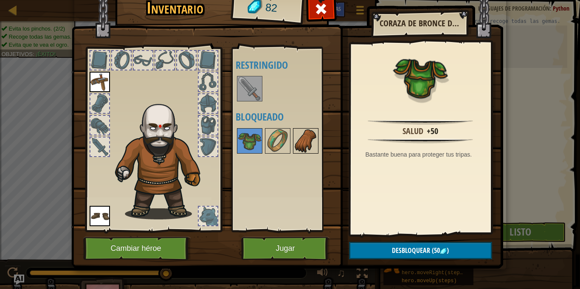
click at [301, 147] on img at bounding box center [306, 141] width 24 height 24
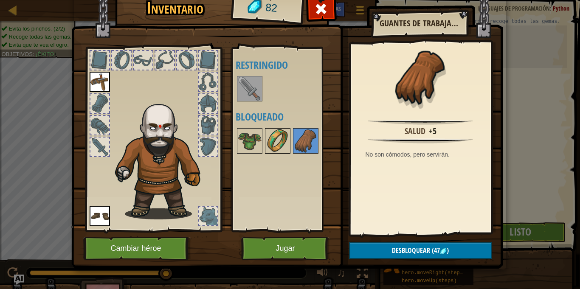
click at [285, 145] on img at bounding box center [278, 141] width 24 height 24
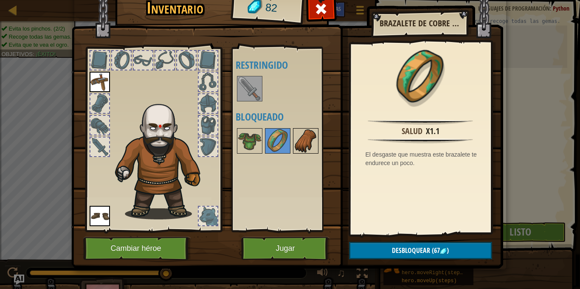
click at [301, 149] on img at bounding box center [306, 141] width 24 height 24
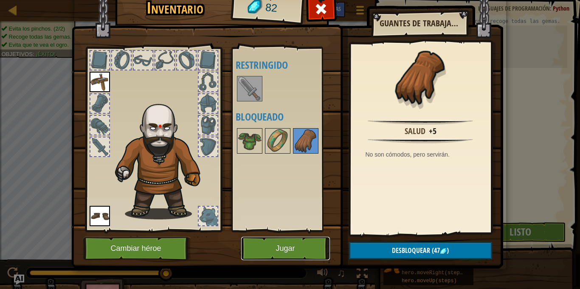
click at [286, 259] on button "Jugar" at bounding box center [285, 248] width 89 height 23
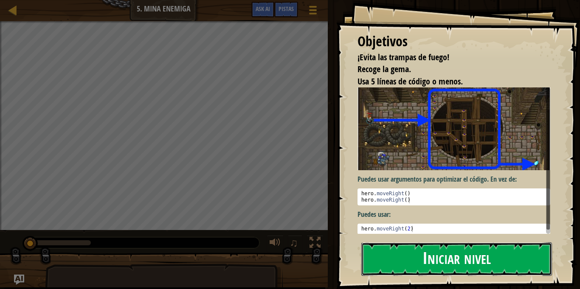
click at [465, 270] on button "Iniciar nivel" at bounding box center [456, 259] width 191 height 34
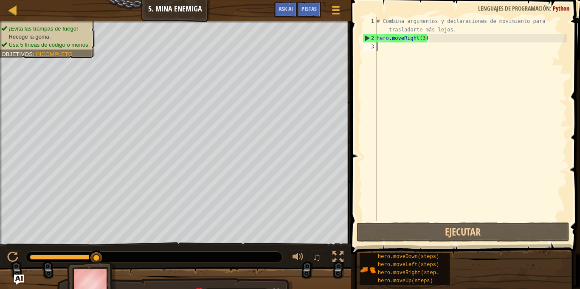
click at [377, 50] on div "# Combina argumentos y declaraciones de movimiento para trasladarte más lejos. …" at bounding box center [471, 131] width 192 height 229
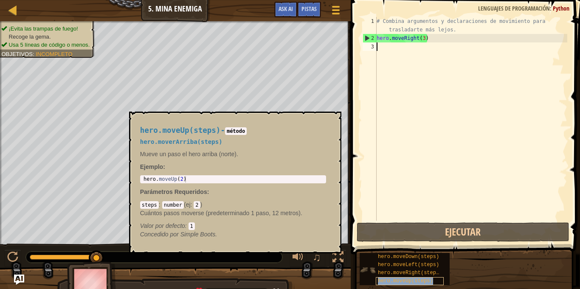
click at [419, 281] on span "hero.moveUp(steps)" at bounding box center [405, 281] width 55 height 6
copy span "hero.moveUp(steps)"
click at [379, 42] on div "# Combina argumentos y declaraciones de movimiento para trasladarte más lejos. …" at bounding box center [471, 131] width 192 height 229
paste textarea "hero.moveUp(steps)"
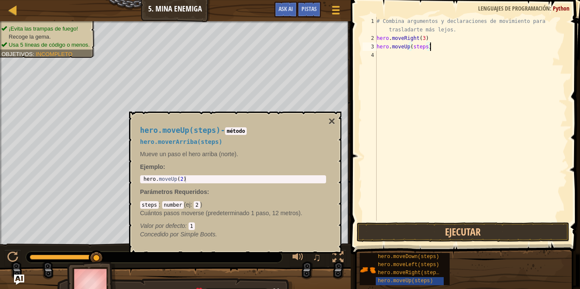
click at [428, 48] on div "# Combina argumentos y declaraciones de movimiento para trasladarte más lejos. …" at bounding box center [471, 131] width 192 height 229
type textarea "hero.moveUp(1)"
click at [335, 116] on div "hero.moveUp(steps) - método hero.moverArriba(steps) Mueve un paso el hero arrib…" at bounding box center [235, 183] width 212 height 142
click at [333, 121] on button "×" at bounding box center [331, 121] width 7 height 12
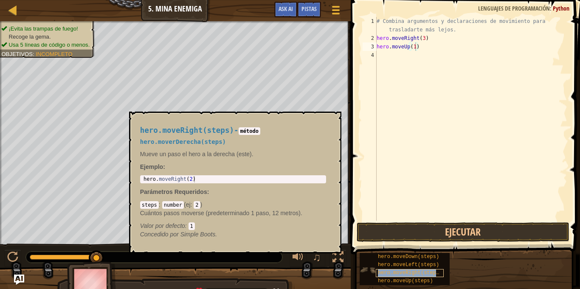
click at [418, 274] on span "hero.moveRight(steps)" at bounding box center [410, 273] width 64 height 6
click at [387, 59] on div "# Combina argumentos y declaraciones de movimiento para trasladarte más lejos. …" at bounding box center [471, 131] width 192 height 229
paste textarea "hero.moveUp(steps)"
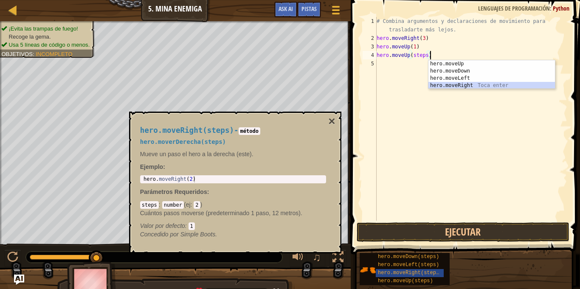
click at [444, 86] on div "hero.moveUp Toca enter hero.moveDown Toca enter hero.moveLeft Toca enter hero.m…" at bounding box center [491, 81] width 126 height 43
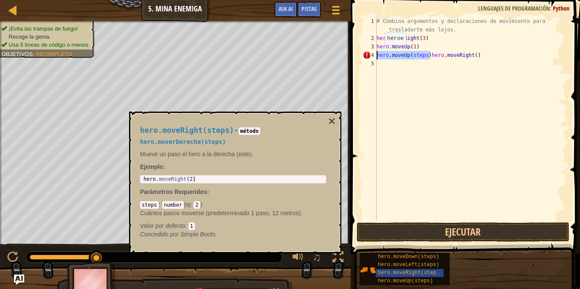
drag, startPoint x: 430, startPoint y: 55, endPoint x: 376, endPoint y: 53, distance: 53.5
click at [376, 53] on div "hero.moveUp(steps)hero.moveRight() 1 2 3 4 5 # Combina argumentos y declaracion…" at bounding box center [464, 119] width 206 height 204
click at [422, 58] on div "# Combina argumentos y declaraciones de movimiento para trasladarte más lejos. …" at bounding box center [471, 131] width 192 height 229
type textarea "hero.moveRight(1)"
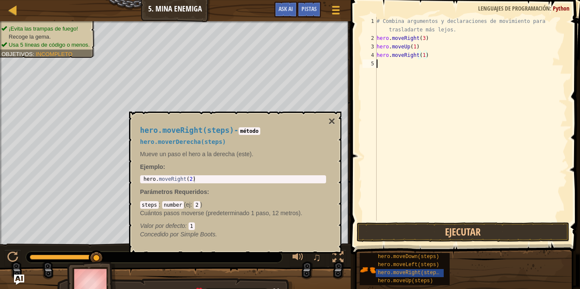
click at [383, 67] on div "# Combina argumentos y declaraciones de movimiento para trasladarte más lejos. …" at bounding box center [471, 131] width 192 height 229
click at [336, 117] on div "hero.moveRight(steps) - método hero.moverDerecha(steps) Mueve un paso el hero a…" at bounding box center [235, 183] width 212 height 142
click at [334, 121] on button "×" at bounding box center [331, 121] width 7 height 12
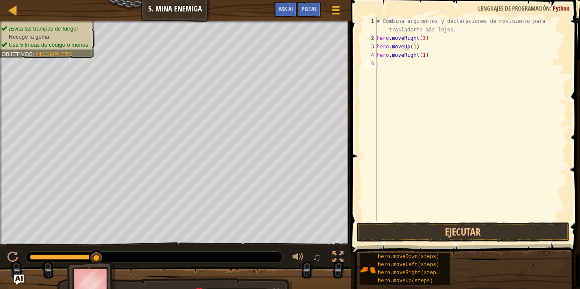
click at [382, 66] on div "# Combina argumentos y declaraciones de movimiento para trasladarte más lejos. …" at bounding box center [471, 131] width 192 height 229
paste textarea "hero.moveUp(steps)"
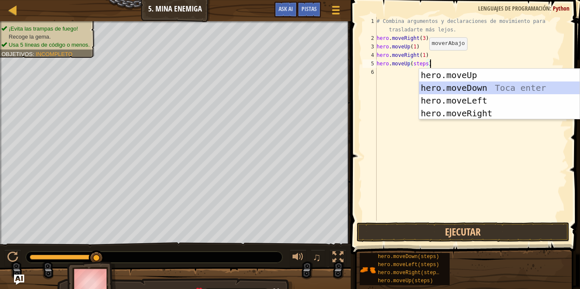
click at [438, 90] on div "hero.moveUp Toca enter hero.moveDown Toca enter hero.moveLeft Toca enter hero.m…" at bounding box center [499, 107] width 160 height 76
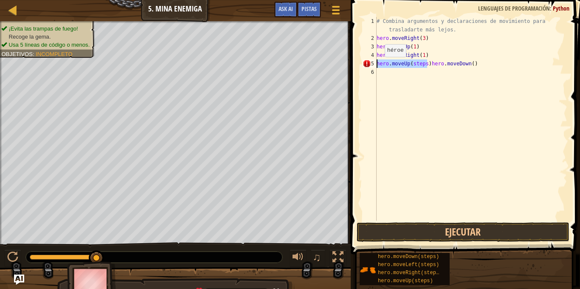
drag, startPoint x: 428, startPoint y: 64, endPoint x: 368, endPoint y: 65, distance: 59.4
click at [368, 65] on div "hero.moveUp(steps)hero.moveDown() 1 2 3 4 5 6 # Combina argumentos y declaracio…" at bounding box center [464, 119] width 206 height 204
click at [422, 66] on div "# Combina argumentos y declaraciones de movimiento para trasladarte más lejos. …" at bounding box center [471, 131] width 192 height 229
click at [380, 63] on div "# Combina argumentos y declaraciones de movimiento para trasladarte más lejos. …" at bounding box center [471, 131] width 192 height 229
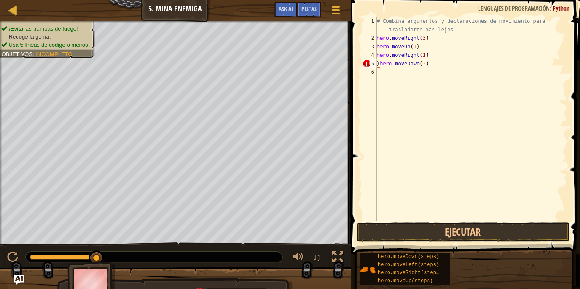
scroll to position [4, 6]
type textarea "hero.moveDown(3)"
click at [443, 236] on button "Ejecutar" at bounding box center [463, 232] width 213 height 20
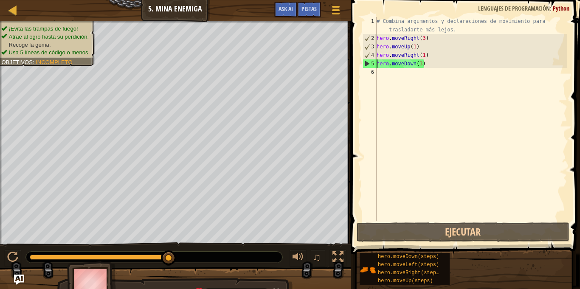
click at [392, 82] on div "# Combina argumentos y declaraciones de movimiento para trasladarte más lejos. …" at bounding box center [471, 131] width 192 height 229
paste textarea "hero.moveUp(steps)"
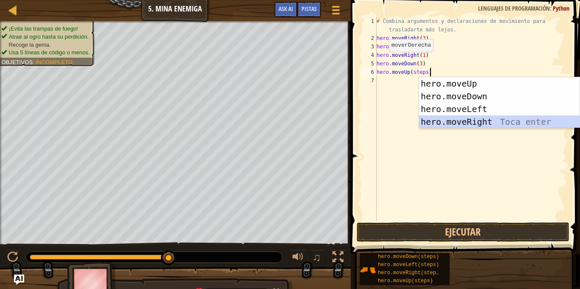
click at [439, 119] on div "hero.moveUp Toca enter hero.moveDown Toca enter hero.moveLeft Toca enter hero.m…" at bounding box center [499, 115] width 160 height 76
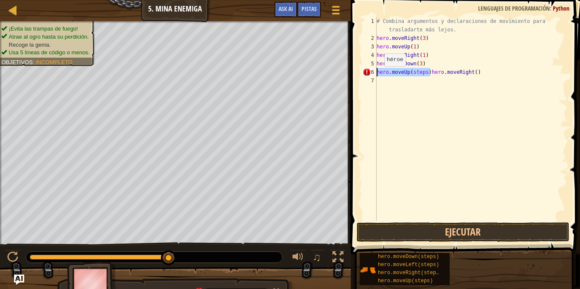
drag, startPoint x: 430, startPoint y: 71, endPoint x: 375, endPoint y: 74, distance: 54.4
click at [375, 74] on div "hero.moveUp(steps)hero.moveRight() 1 2 3 4 5 6 7 # Combina argumentos y declara…" at bounding box center [464, 119] width 206 height 204
click at [423, 72] on div "# Combina argumentos y declaraciones de movimiento para trasladarte más lejos. …" at bounding box center [471, 131] width 192 height 229
click at [421, 71] on div "# Combina argumentos y declaraciones de movimiento para trasladarte más lejos. …" at bounding box center [471, 131] width 192 height 229
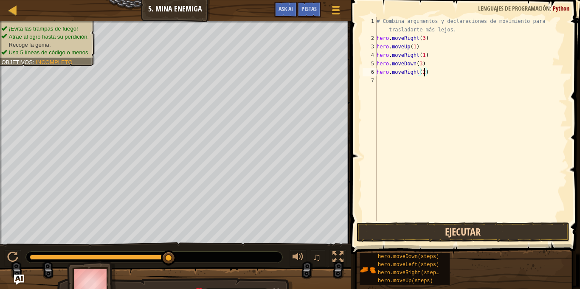
type textarea "hero.moveRight(2)"
click at [491, 238] on button "Ejecutar" at bounding box center [463, 232] width 213 height 20
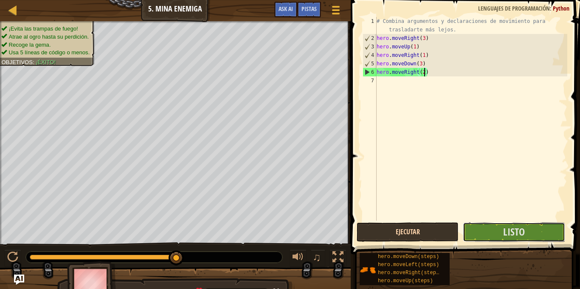
click at [491, 238] on button "Listo" at bounding box center [514, 232] width 102 height 20
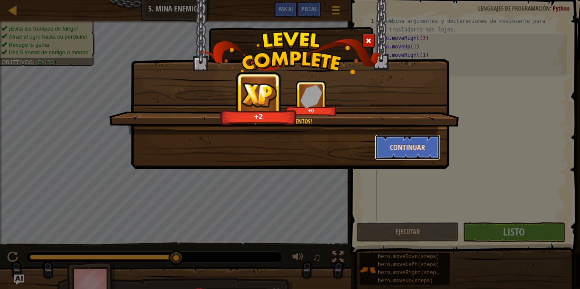
click at [388, 142] on button "Continuar" at bounding box center [408, 147] width 66 height 25
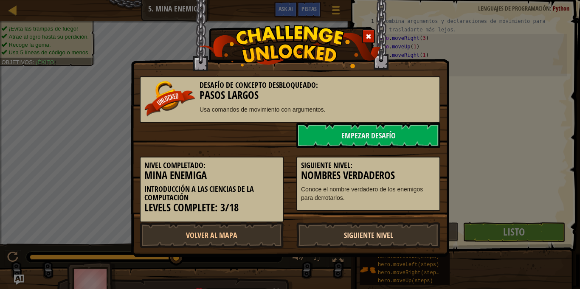
click at [361, 247] on link "Siguiente Nivel" at bounding box center [368, 234] width 144 height 25
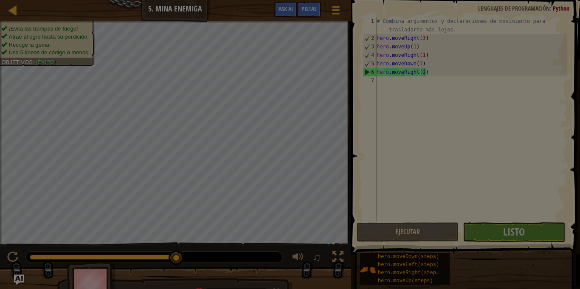
click at [350, 231] on div at bounding box center [290, 144] width 580 height 289
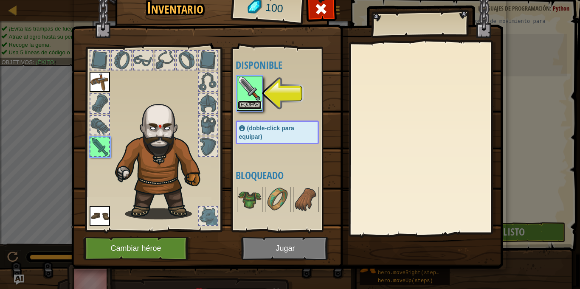
click at [242, 104] on button "Equipar" at bounding box center [250, 105] width 24 height 9
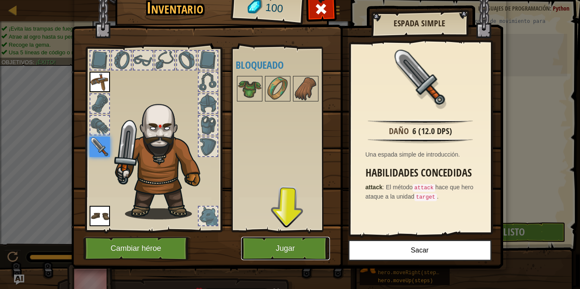
click at [288, 250] on button "Jugar" at bounding box center [285, 248] width 89 height 23
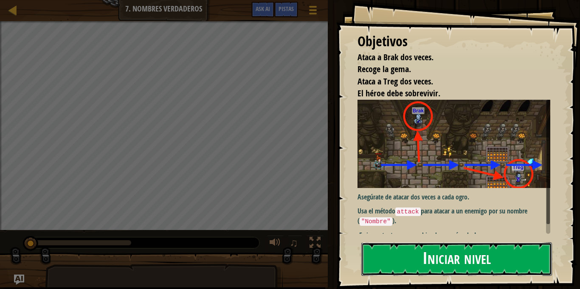
click at [467, 257] on button "Iniciar nivel" at bounding box center [456, 259] width 191 height 34
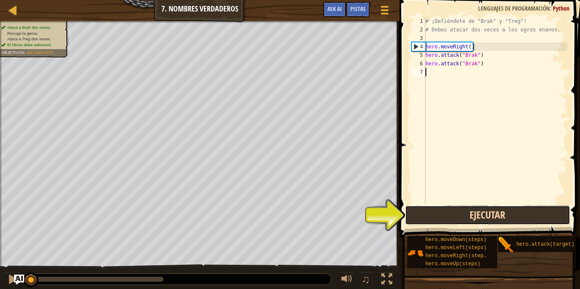
click at [444, 219] on button "Ejecutar" at bounding box center [487, 215] width 165 height 20
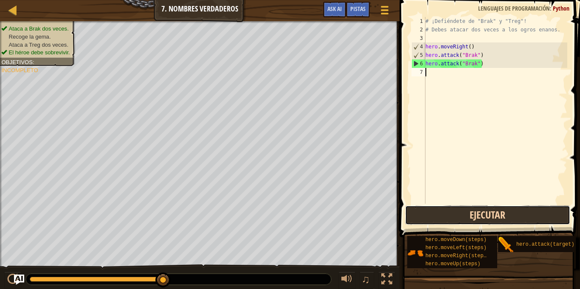
click at [444, 219] on button "Ejecutar" at bounding box center [487, 215] width 165 height 20
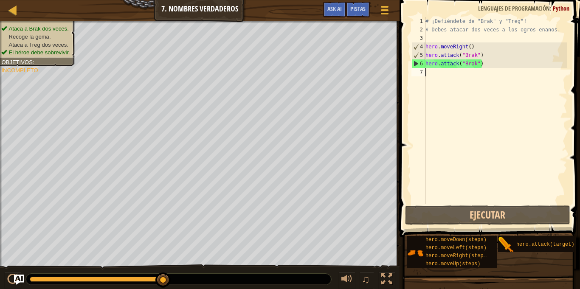
click at [430, 78] on div "# ¡Defiéndete de "Brak" y "Treg"! # Debes atacar dos veces a los ogros enanos. …" at bounding box center [495, 119] width 143 height 204
paste textarea "hero.moveUp(steps)"
type textarea "hero.moveUp(steps)"
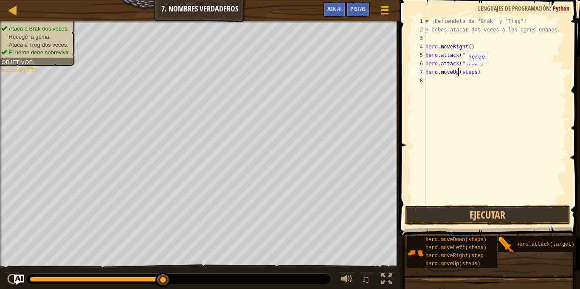
click at [458, 72] on div "# ¡Defiéndete de "Brak" y "Treg"! # Debes atacar dos veces a los ogros enanos. …" at bounding box center [495, 119] width 143 height 204
click at [479, 70] on div "# ¡Defiéndete de "Brak" y "Treg"! # Debes atacar dos veces a los ogros enanos. …" at bounding box center [495, 119] width 143 height 204
drag, startPoint x: 478, startPoint y: 71, endPoint x: 413, endPoint y: 76, distance: 65.1
click at [413, 76] on div "hero.moveUp(steps) [PHONE_NUMBER] ¡Defiéndete de "Brak" y "Treg"! # Debes ataca…" at bounding box center [488, 110] width 157 height 187
paste textarea "hero.moveUp(steps)"
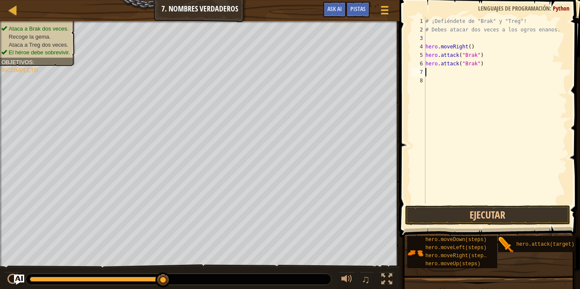
type textarea "hero.moveUp(steps)"
click at [469, 73] on div "# ¡Defiéndete de "Brak" y "Treg"! # Debes atacar dos veces a los ogros enanos. …" at bounding box center [495, 119] width 143 height 204
click at [480, 71] on div "# ¡Defiéndete de "Brak" y "Treg"! # Debes atacar dos veces a los ogros enanos. …" at bounding box center [495, 119] width 143 height 204
drag, startPoint x: 478, startPoint y: 71, endPoint x: 402, endPoint y: 70, distance: 76.0
click at [402, 70] on div "hero.moveUp(steps) [PHONE_NUMBER] ¡Defiéndete de "Brak" y "Treg"! # Debes ataca…" at bounding box center [488, 135] width 183 height 262
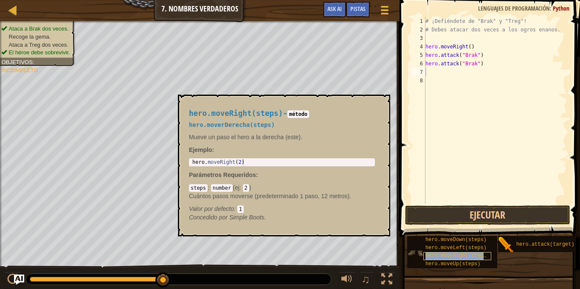
click at [472, 258] on span "hero.moveRight(steps)" at bounding box center [457, 256] width 64 height 6
copy span "hero.moveRight(steps)"
click at [433, 77] on div "# ¡Defiéndete de "Brak" y "Treg"! # Debes atacar dos veces a los ogros enanos. …" at bounding box center [495, 119] width 143 height 204
click at [432, 71] on div "# ¡Defiéndete de "Brak" y "Treg"! # Debes atacar dos veces a los ogros enanos. …" at bounding box center [495, 119] width 143 height 204
paste textarea "hero.moveRight(steps)"
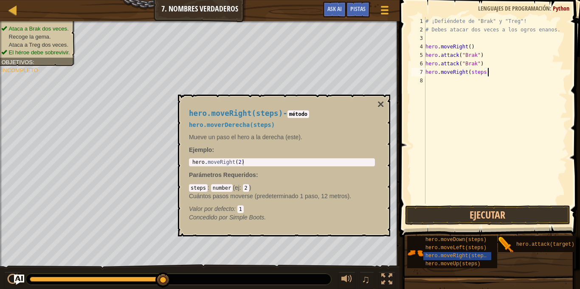
click at [485, 74] on div "# ¡Defiéndete de "Brak" y "Treg"! # Debes atacar dos veces a los ogros enanos. …" at bounding box center [495, 119] width 143 height 204
click at [382, 101] on button "×" at bounding box center [380, 104] width 7 height 12
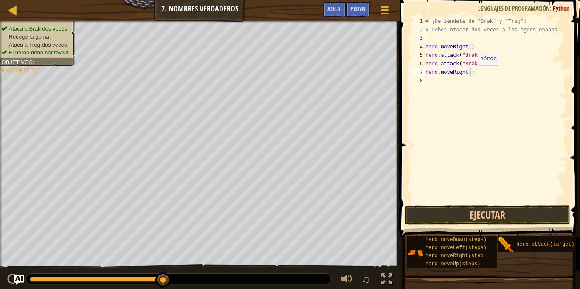
click at [472, 73] on div "# ¡Defiéndete de "Brak" y "Treg"! # Debes atacar dos veces a los ogros enanos. …" at bounding box center [495, 119] width 143 height 204
click at [470, 70] on div "# ¡Defiéndete de "Brak" y "Treg"! # Debes atacar dos veces a los ogros enanos. …" at bounding box center [495, 119] width 143 height 204
type textarea "hero.moveRight(2)"
click at [474, 217] on button "Ejecutar" at bounding box center [487, 215] width 165 height 20
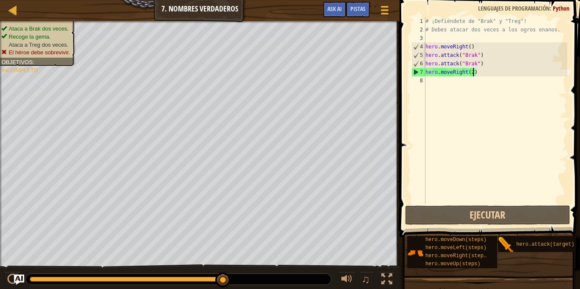
click at [444, 91] on div "# ¡Defiéndete de "Brak" y "Treg"! # Debes atacar dos veces a los ogros enanos. …" at bounding box center [495, 119] width 143 height 204
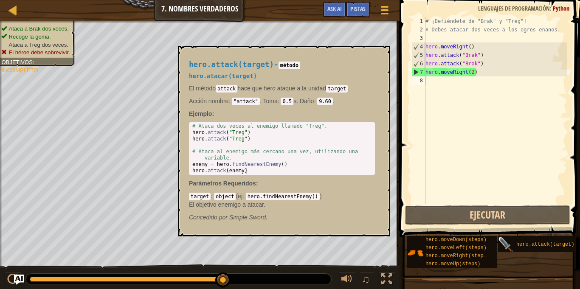
click at [514, 244] on img at bounding box center [506, 245] width 16 height 16
drag, startPoint x: 514, startPoint y: 244, endPoint x: 560, endPoint y: 245, distance: 46.7
click at [560, 245] on div "hero.attack(target)" at bounding box center [543, 244] width 90 height 16
click at [560, 245] on span "hero.attack(target)" at bounding box center [545, 245] width 58 height 6
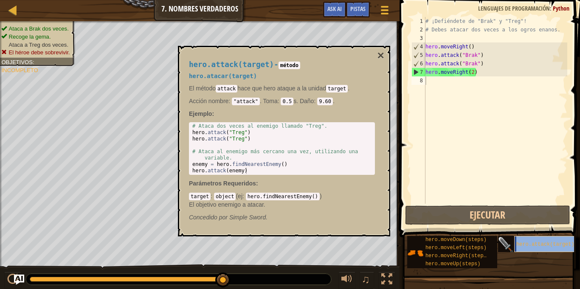
type textarea "hero.attack(target)"
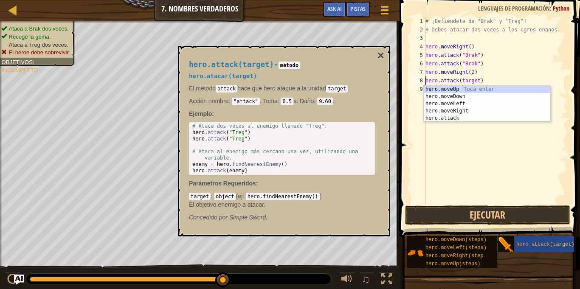
click at [499, 157] on div "# ¡Defiéndete de "Brak" y "Treg"! # Debes atacar dos veces a los ogros enanos. …" at bounding box center [495, 119] width 143 height 204
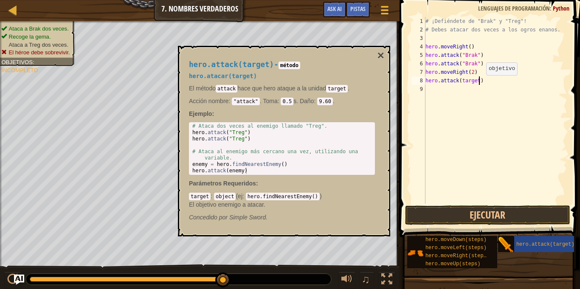
click at [478, 83] on div "# ¡Defiéndete de "Brak" y "Treg"! # Debes atacar dos veces a los ogros enanos. …" at bounding box center [495, 119] width 143 height 204
click at [388, 56] on div "hero.attack(target) - método hero.atacar(target) El método attack hace que hero…" at bounding box center [284, 141] width 212 height 191
click at [386, 56] on div "hero.attack(target) - método hero.atacar(target) El método attack hace que hero…" at bounding box center [284, 141] width 212 height 191
click at [385, 56] on div "hero.attack(target) - método hero.atacar(target) El método attack hace que hero…" at bounding box center [284, 141] width 212 height 191
click at [383, 56] on button "×" at bounding box center [380, 56] width 7 height 12
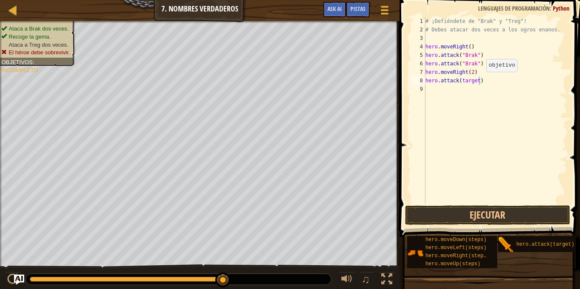
click at [479, 80] on div "# ¡Defiéndete de "Brak" y "Treg"! # Debes atacar dos veces a los ogros enanos. …" at bounding box center [495, 119] width 143 height 204
click at [481, 88] on div "# ¡Defiéndete de "Brak" y "Treg"! # Debes atacar dos veces a los ogros enanos. …" at bounding box center [497, 119] width 141 height 204
click at [472, 81] on div "# ¡Defiéndete de "Brak" y "Treg"! # Debes atacar dos veces a los ogros enanos. …" at bounding box center [497, 119] width 141 height 204
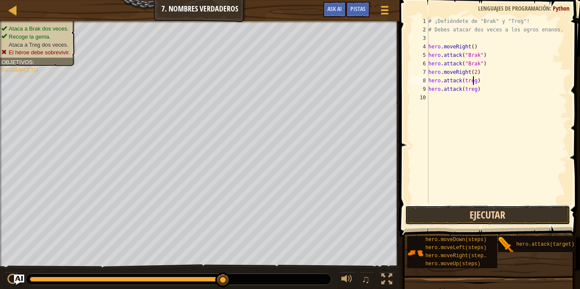
click at [454, 212] on button "Ejecutar" at bounding box center [487, 215] width 165 height 20
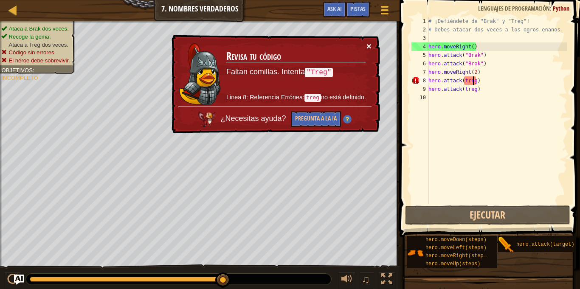
click at [369, 42] on button "×" at bounding box center [368, 46] width 5 height 9
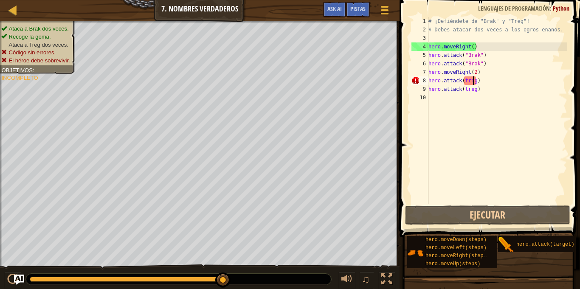
click at [467, 79] on div "# ¡Defiéndete de "Brak" y "Treg"! # Debes atacar dos veces a los ogros enanos. …" at bounding box center [497, 119] width 141 height 204
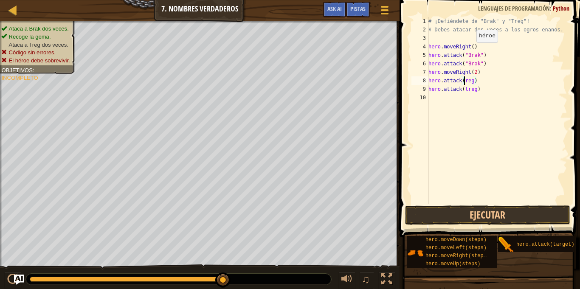
type textarea "hero.attack(Treg)"
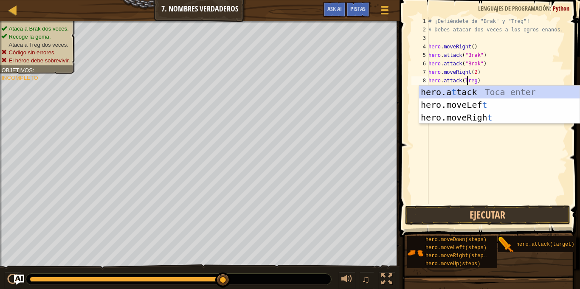
click at [489, 143] on div "# ¡Defiéndete de "Brak" y "Treg"! # Debes atacar dos veces a los ogros enanos. …" at bounding box center [497, 119] width 141 height 204
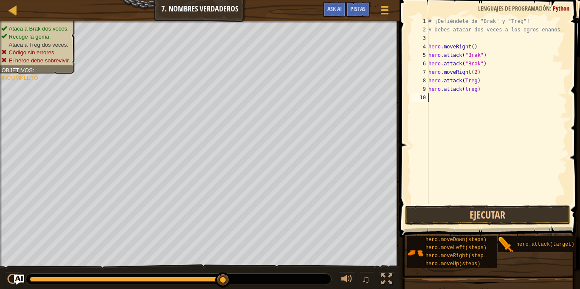
scroll to position [4, 0]
click at [466, 88] on div "# ¡Defiéndete de "Brak" y "Treg"! # Debes atacar dos veces a los ogros enanos. …" at bounding box center [497, 119] width 141 height 204
type textarea "hero.attack(Treg)"
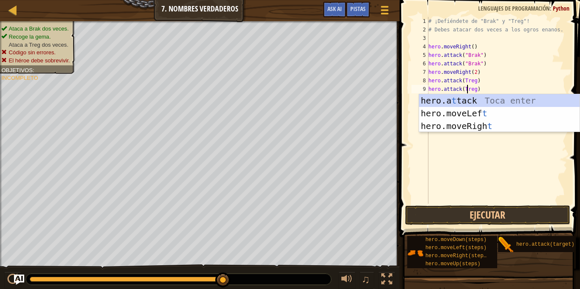
click at [487, 148] on div "# ¡Defiéndete de "Brak" y "Treg"! # Debes atacar dos veces a los ogros enanos. …" at bounding box center [497, 119] width 141 height 204
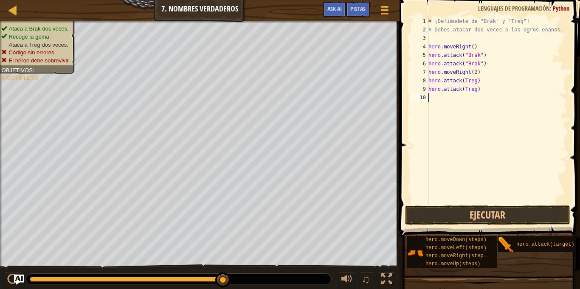
scroll to position [4, 0]
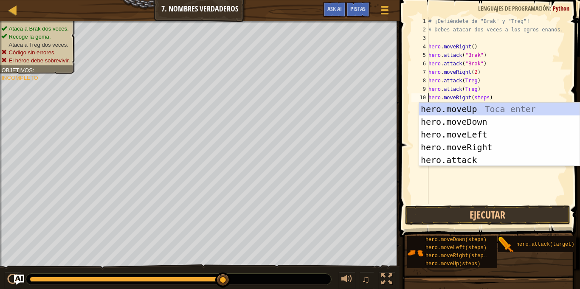
click at [486, 98] on div "# ¡Defiéndete de "Brak" y "Treg"! # Debes atacar dos veces a los ogros enanos. …" at bounding box center [497, 119] width 141 height 204
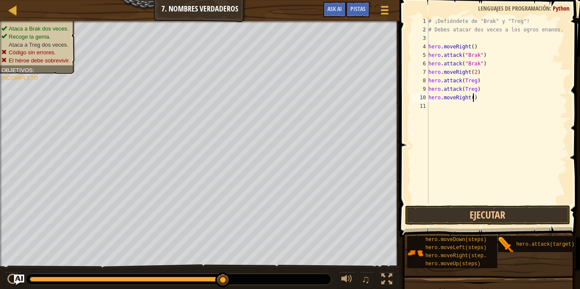
scroll to position [4, 7]
click at [491, 212] on button "Ejecutar" at bounding box center [487, 215] width 165 height 20
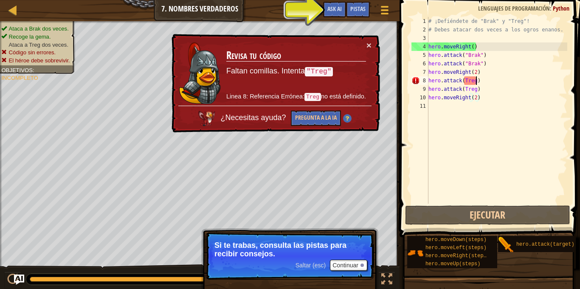
click at [477, 80] on div "# ¡Defiéndete de "Brak" y "Treg"! # Debes atacar dos veces a los ogros enanos. …" at bounding box center [497, 119] width 141 height 204
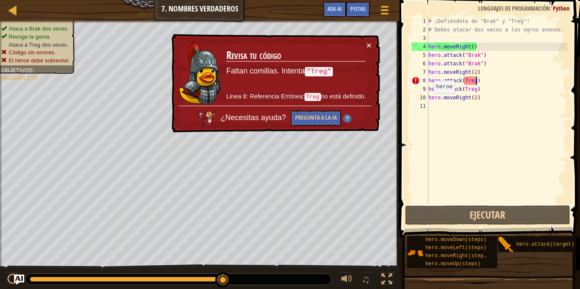
click at [326, 70] on code ""Treg"" at bounding box center [319, 71] width 28 height 9
click at [491, 83] on div "# ¡Defiéndete de "Brak" y "Treg"! # Debes atacar dos veces a los ogros enanos. …" at bounding box center [497, 119] width 141 height 204
click at [488, 88] on div "# ¡Defiéndete de "Brak" y "Treg"! # Debes atacar dos veces a los ogros enanos. …" at bounding box center [497, 119] width 141 height 204
click at [476, 94] on div "# ¡Defiéndete de "Brak" y "Treg"! # Debes atacar dos veces a los ogros enanos. …" at bounding box center [497, 119] width 141 height 204
click at [474, 87] on div "# ¡Defiéndete de "Brak" y "Treg"! # Debes atacar dos veces a los ogros enanos. …" at bounding box center [497, 119] width 141 height 204
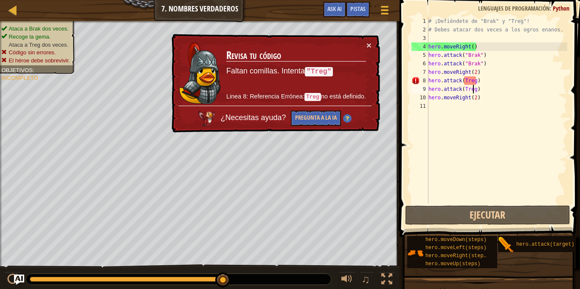
click at [474, 77] on div "# ¡Defiéndete de "Brak" y "Treg"! # Debes atacar dos veces a los ogros enanos. …" at bounding box center [497, 119] width 141 height 204
click at [478, 77] on div "# ¡Defiéndete de "Brak" y "Treg"! # Debes atacar dos veces a los ogros enanos. …" at bounding box center [497, 119] width 141 height 204
click at [474, 79] on div "# ¡Defiéndete de "Brak" y "Treg"! # Debes atacar dos veces a los ogros enanos. …" at bounding box center [497, 119] width 141 height 204
click at [465, 78] on div "# ¡Defiéndete de "Brak" y "Treg"! # Debes atacar dos veces a los ogros enanos. …" at bounding box center [497, 119] width 141 height 204
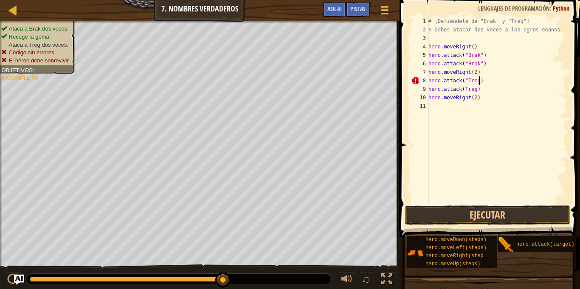
click at [479, 81] on div "# ¡Defiéndete de "Brak" y "Treg"! # Debes atacar dos veces a los ogros enanos. …" at bounding box center [497, 119] width 141 height 204
click at [505, 221] on button "Ejecutar" at bounding box center [487, 215] width 165 height 20
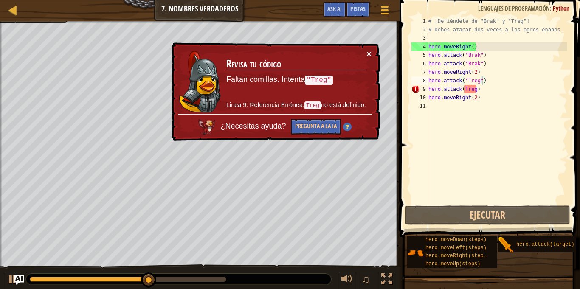
click at [369, 54] on button "×" at bounding box center [368, 53] width 5 height 9
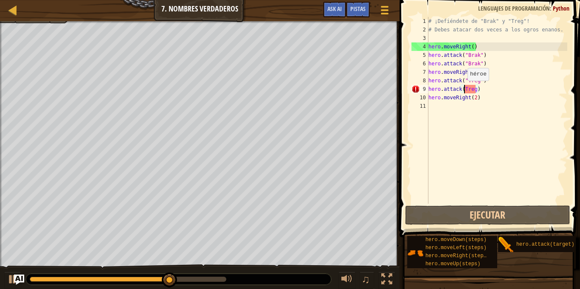
click at [463, 89] on div "# ¡Defiéndete de "Brak" y "Treg"! # Debes atacar dos veces a los ogros enanos. …" at bounding box center [497, 119] width 141 height 204
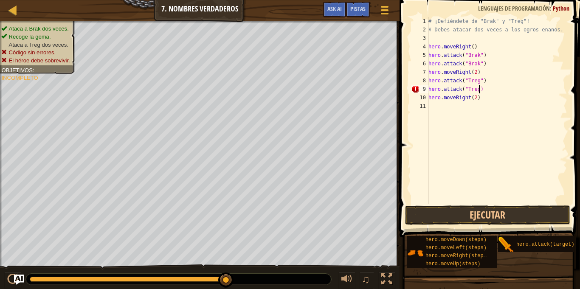
click at [479, 88] on div "# ¡Defiéndete de "Brak" y "Treg"! # Debes atacar dos veces a los ogros enanos. …" at bounding box center [497, 119] width 141 height 204
type textarea "hero.attack("Treg")"
click at [520, 214] on button "Ejecutar" at bounding box center [487, 215] width 165 height 20
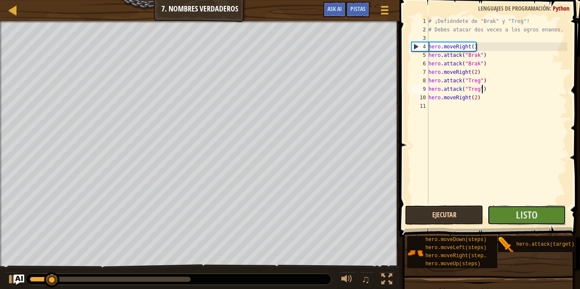
click at [520, 214] on span "Listo" at bounding box center [527, 215] width 22 height 14
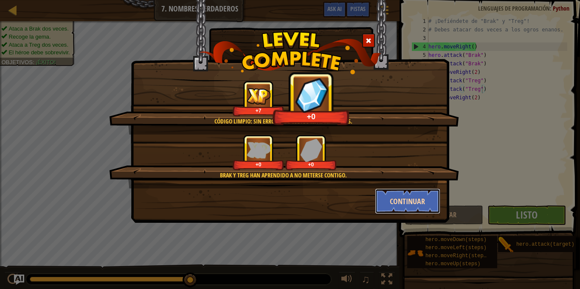
click at [382, 200] on button "Continuar" at bounding box center [408, 200] width 66 height 25
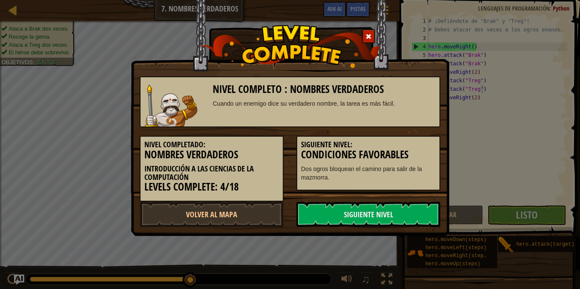
click at [387, 202] on link "Siguiente Nivel" at bounding box center [368, 214] width 144 height 25
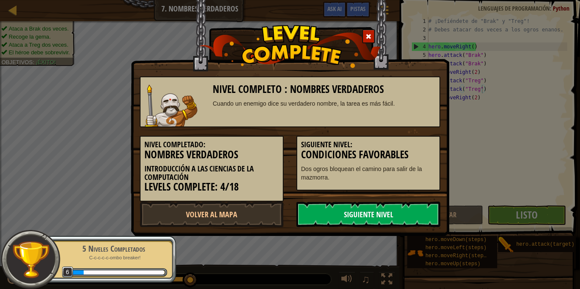
click at [385, 216] on link "Siguiente Nivel" at bounding box center [368, 214] width 144 height 25
click at [156, 257] on p "C-c-c-c-c-ombo breaker!" at bounding box center [113, 258] width 107 height 6
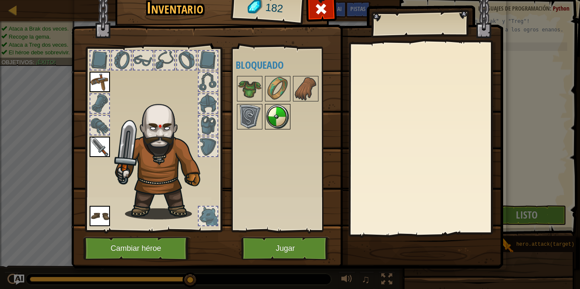
click at [281, 115] on img at bounding box center [278, 117] width 24 height 24
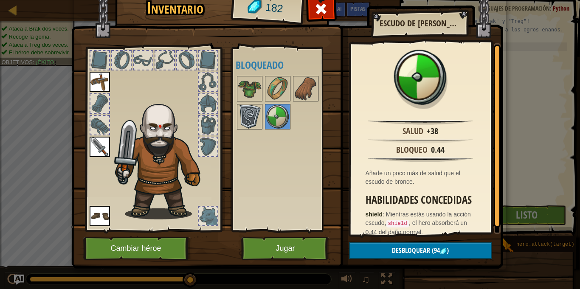
click at [257, 126] on img at bounding box center [250, 117] width 24 height 24
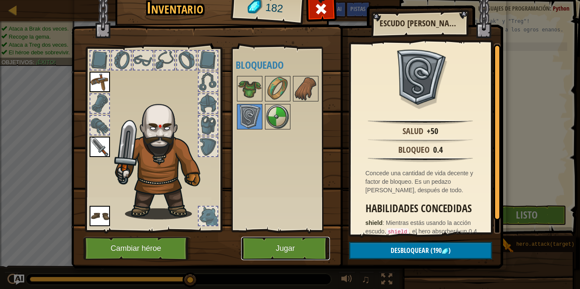
click at [268, 245] on button "Jugar" at bounding box center [285, 248] width 89 height 23
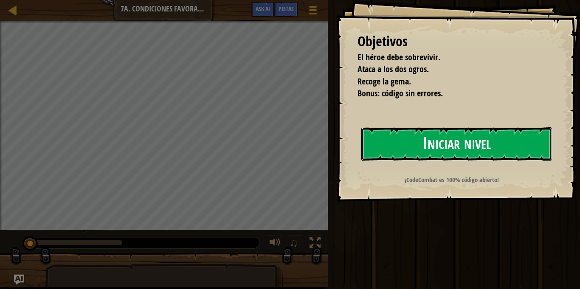
click at [414, 143] on button "Iniciar nivel" at bounding box center [456, 144] width 191 height 34
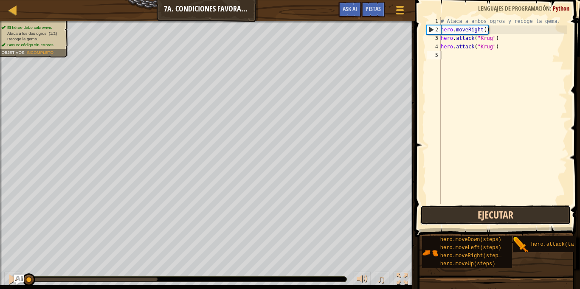
click at [485, 215] on button "Ejecutar" at bounding box center [495, 215] width 150 height 20
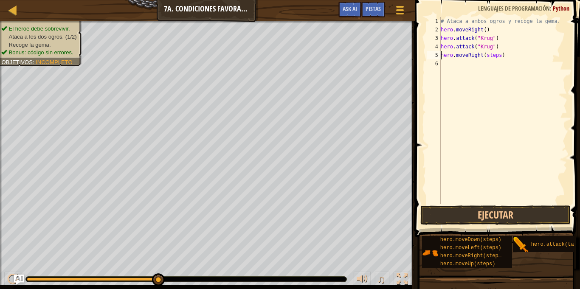
click at [500, 56] on div "# Ataca a ambos ogros y recoge la gema. hero . moveRight ( ) hero . attack ( "[…" at bounding box center [503, 119] width 128 height 204
type textarea "hero.moveRight()"
click at [449, 62] on div "# Ataca a ambos ogros y recoge la gema. hero . moveRight ( ) hero . attack ( "[…" at bounding box center [503, 119] width 128 height 204
click at [490, 65] on div "# Ataca a ambos ogros y recoge la gema. hero . moveRight ( ) hero . attack ( "[…" at bounding box center [503, 119] width 128 height 204
type textarea "hero.moveUp()"
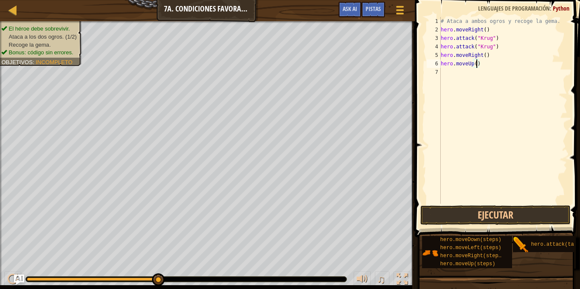
click at [433, 71] on div "7" at bounding box center [434, 72] width 14 height 8
click at [497, 74] on div "# Ataca a ambos ogros y recoge la gema. hero . moveRight ( ) hero . attack ( "[…" at bounding box center [503, 119] width 128 height 204
click at [493, 81] on div "# Ataca a ambos ogros y recoge la gema. hero . moveRight ( ) hero . attack ( "[…" at bounding box center [503, 119] width 128 height 204
type textarea "hero.attack("Grump")"
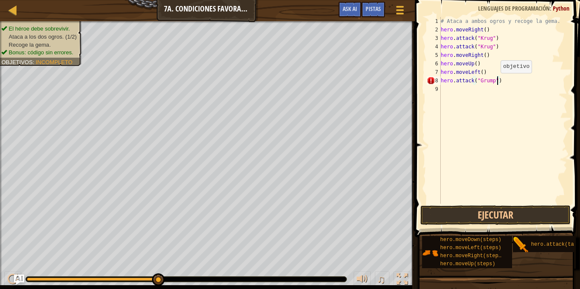
scroll to position [4, 8]
click at [458, 90] on div "# Ataca a ambos ogros y recoge la gema. hero . moveRight ( ) hero . attack ( "[…" at bounding box center [503, 119] width 128 height 204
click at [495, 90] on div "# Ataca a ambos ogros y recoge la gema. hero . moveRight ( ) hero . attack ( "[…" at bounding box center [504, 119] width 125 height 204
click at [482, 88] on div "# Ataca a ambos ogros y recoge la gema. hero . moveRight ( ) hero . attack ( "[…" at bounding box center [504, 119] width 125 height 204
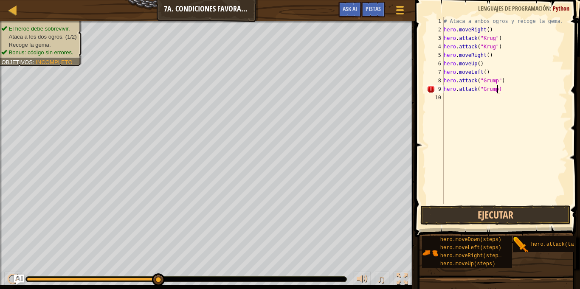
scroll to position [4, 8]
type textarea "hero.attack("Grump")"
click at [462, 97] on div "# Ataca a ambos ogros y recoge la gema. hero . moveRight ( ) hero . attack ( "[…" at bounding box center [504, 119] width 125 height 204
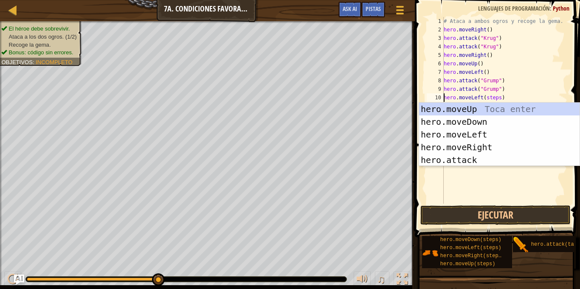
click at [500, 98] on div "# Ataca a ambos ogros y recoge la gema. hero . moveRight ( ) hero . attack ( "[…" at bounding box center [504, 119] width 125 height 204
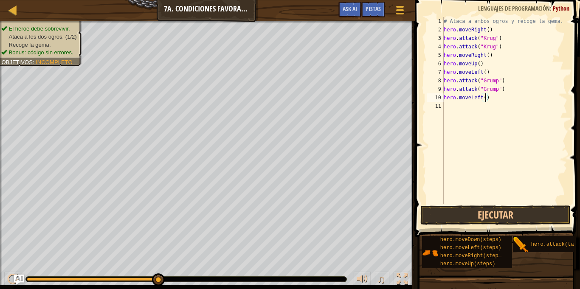
scroll to position [4, 6]
type textarea "hero.moveLeft(2)"
click at [478, 217] on button "Ejecutar" at bounding box center [495, 215] width 150 height 20
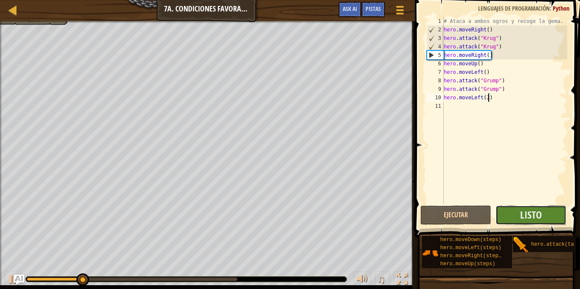
click at [516, 214] on button "Listo" at bounding box center [530, 215] width 71 height 20
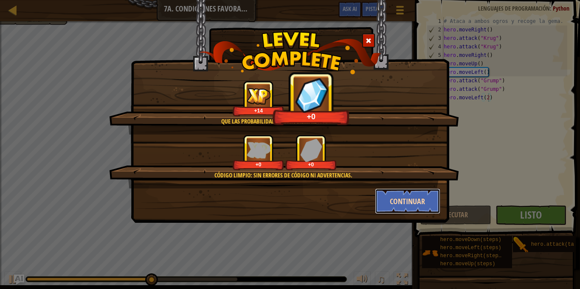
click at [395, 189] on button "Continuar" at bounding box center [408, 200] width 66 height 25
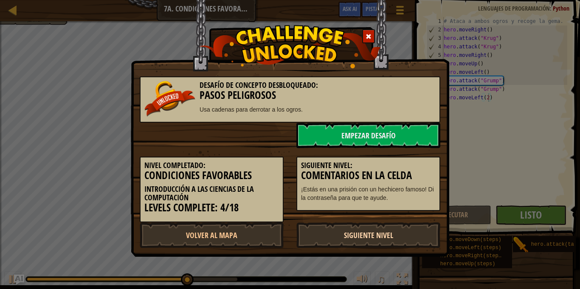
click at [350, 236] on link "Siguiente Nivel" at bounding box center [368, 234] width 144 height 25
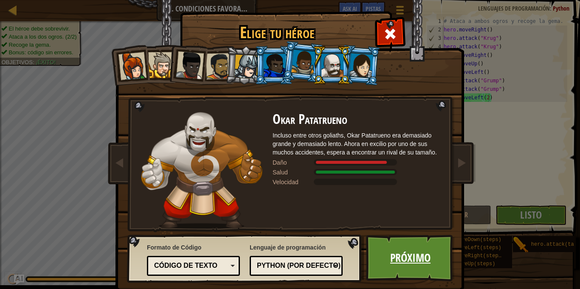
click at [415, 276] on link "Próximo" at bounding box center [410, 258] width 89 height 47
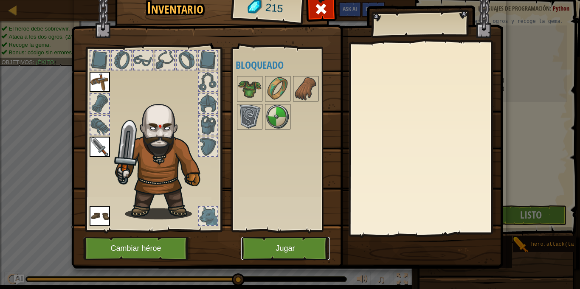
click at [281, 247] on button "Jugar" at bounding box center [285, 248] width 89 height 23
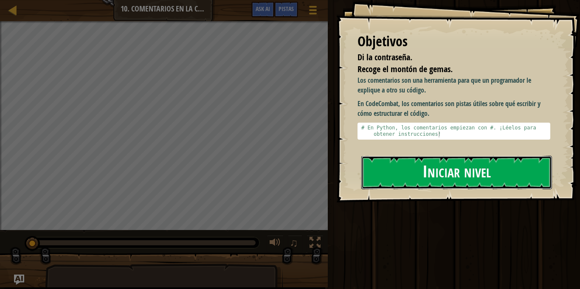
click at [422, 177] on button "Iniciar nivel" at bounding box center [456, 173] width 191 height 34
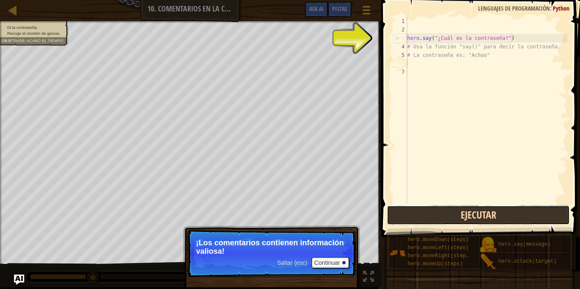
click at [427, 220] on button "Ejecutar" at bounding box center [478, 215] width 183 height 20
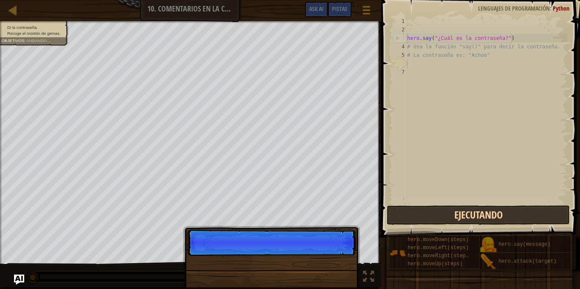
scroll to position [4, 0]
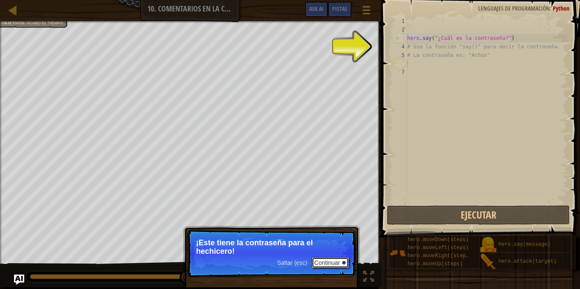
click at [341, 263] on button "Continuar" at bounding box center [330, 262] width 37 height 11
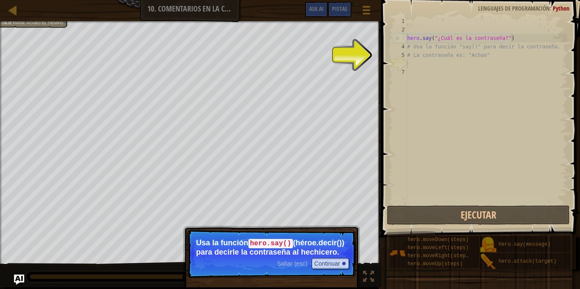
click at [315, 252] on p "Usa la función hero.say() (héroe.decir()) para decirle la contraseña al hechice…" at bounding box center [271, 248] width 151 height 18
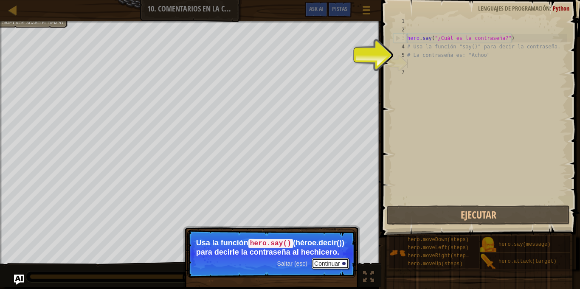
click at [329, 269] on button "Continuar" at bounding box center [330, 263] width 37 height 11
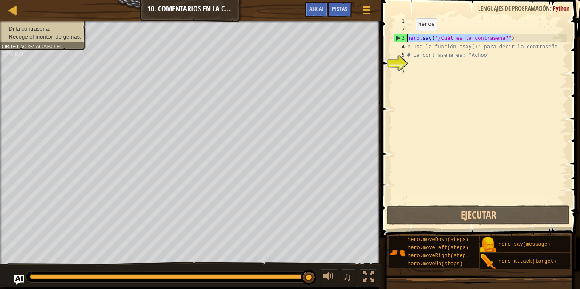
drag, startPoint x: 520, startPoint y: 37, endPoint x: 408, endPoint y: 40, distance: 111.7
click at [408, 40] on div "hero . say ( "¿Cuál es la contraseña?" ) # Usa la función "say()" para decir la…" at bounding box center [486, 119] width 162 height 204
type textarea "hero.say("¿Cuál es la contraseña?")"
click at [427, 78] on div "hero . say ( "¿Cuál es la contraseña?" ) # Usa la función "say()" para decir la…" at bounding box center [486, 119] width 162 height 204
drag, startPoint x: 511, startPoint y: 39, endPoint x: 406, endPoint y: 38, distance: 104.4
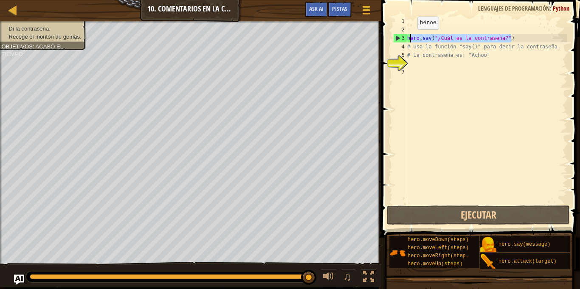
click at [406, 38] on div "1 2 3 4 5 6 7 hero . say ( "¿Cuál es la contraseña?" ) # Usa la función "say()"…" at bounding box center [479, 110] width 176 height 187
type textarea "hero.say("¿Cuál es la contraseña?")"
click at [511, 36] on div "hero . say ( "¿Cuál es la contraseña?" ) # Usa la función "say()" para decir la…" at bounding box center [486, 110] width 162 height 187
click at [514, 35] on div "hero . say ( "¿Cuál es la contraseña?" ) # Usa la función "say()" para decir la…" at bounding box center [486, 119] width 162 height 204
click at [423, 69] on div "hero . say ( "¿Cuál es la contraseña?" ) # Usa la función "say()" para decir la…" at bounding box center [486, 119] width 162 height 204
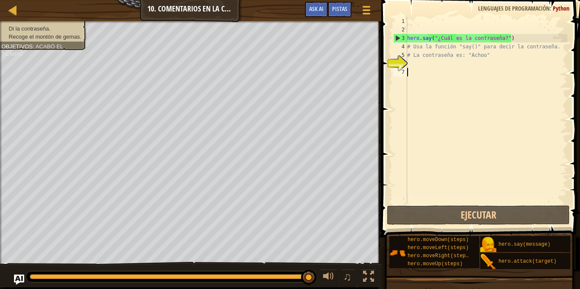
click at [419, 62] on div "hero . say ( "¿Cuál es la contraseña?" ) # Usa la función "say()" para decir la…" at bounding box center [486, 119] width 162 height 204
drag, startPoint x: 514, startPoint y: 38, endPoint x: 404, endPoint y: 37, distance: 109.5
click at [404, 37] on div "1 2 3 4 5 6 7 hero . say ( "¿Cuál es la contraseña?" ) # Usa la función "say()"…" at bounding box center [479, 110] width 176 height 187
type textarea "hero.say("¿Cuál es la contraseña?")"
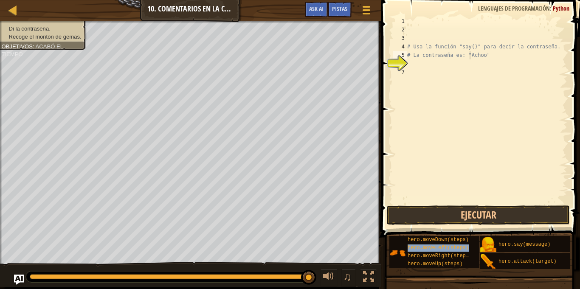
type textarea "# Usa la función "say()" para decir la contraseña."
type textarea "# La contraseña es: "Achoo""
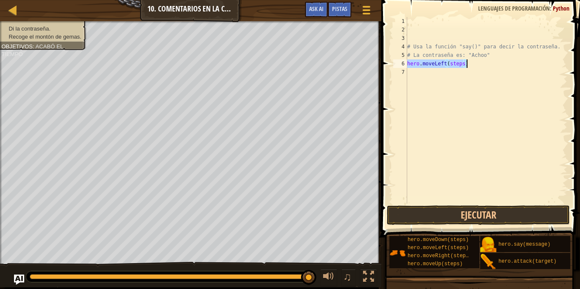
click at [461, 61] on div "# Usa la función "say()" para decir la contraseña. # La contraseña es: "Achoo" …" at bounding box center [486, 110] width 162 height 187
click at [463, 61] on div "# Usa la función "say()" para decir la contraseña. # La contraseña es: "Achoo" …" at bounding box center [486, 119] width 162 height 204
type textarea "hero.m)"
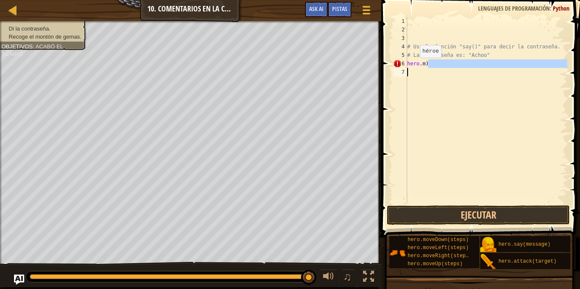
click at [357, 67] on div "Mapa Introducción a las Ciencias de la computación 10. Comentarios en la celda …" at bounding box center [290, 144] width 580 height 289
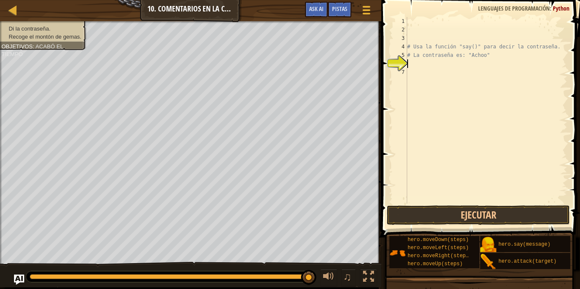
click at [412, 46] on div "# Usa la función "say()" para decir la contraseña. # La contraseña es: "Achoo"" at bounding box center [486, 119] width 162 height 204
type textarea "# Usa la función "say()" para decir la contraseña."
click at [424, 37] on div "# Usa la función "say()" para decir la contraseña. # La contraseña es: "Achoo"" at bounding box center [486, 119] width 162 height 204
paste textarea "hero.say("¿Cuál es la contraseña?")"
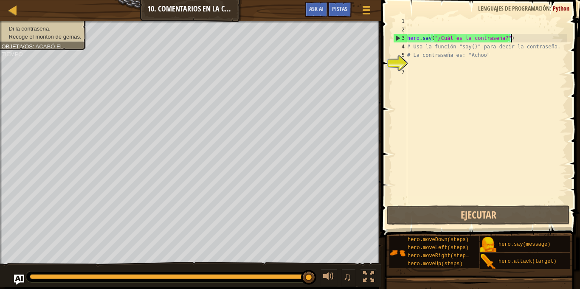
click at [519, 39] on div "hero . say ( "¿Cuál es la contraseña?" ) # Usa la función "say()" para decir la…" at bounding box center [486, 119] width 162 height 204
drag, startPoint x: 519, startPoint y: 39, endPoint x: 409, endPoint y: 38, distance: 110.4
click at [409, 38] on div "hero . say ( "¿Cuál es la contraseña?" ) # Usa la función "say()" para decir la…" at bounding box center [486, 119] width 162 height 204
type textarea "h"
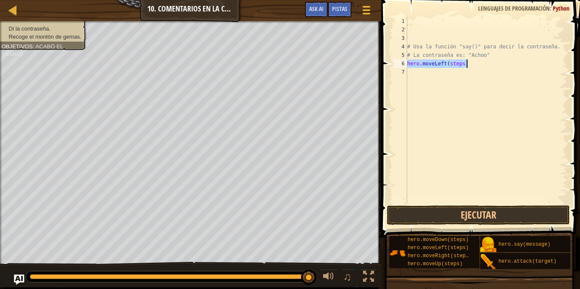
click at [463, 65] on div "# Usa la función "say()" para decir la contraseña. # La contraseña es: "Achoo" …" at bounding box center [486, 110] width 162 height 187
type textarea "hero.moveLeft()"
click at [416, 69] on div "# Usa la función "say()" para decir la contraseña. # La contraseña es: "Achoo" …" at bounding box center [486, 119] width 162 height 204
paste textarea "hero.say("¿Cuál es la contraseña?")"
type textarea "hero.say("¿Cuál es la contraseña?")"
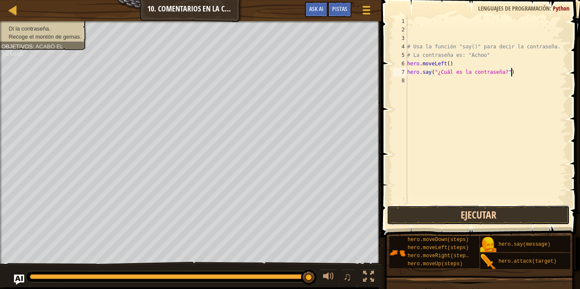
click at [447, 223] on button "Ejecutar" at bounding box center [478, 215] width 183 height 20
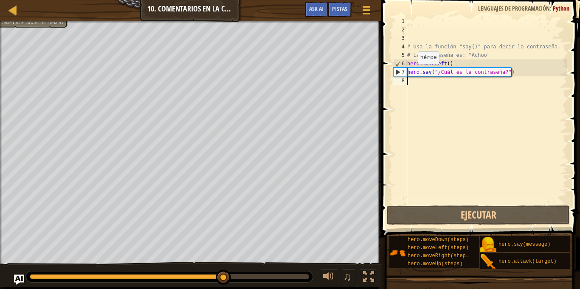
drag, startPoint x: 515, startPoint y: 78, endPoint x: 380, endPoint y: 77, distance: 135.0
click at [380, 77] on div "hero.say("¿Cuál es la contraseña?") 1 2 3 4 5 6 7 8 # Usa la función "say()" pa…" at bounding box center [479, 135] width 201 height 262
click at [518, 71] on div "# Usa la función "say()" para decir la contraseña. # La contraseña es: "Achoo" …" at bounding box center [486, 119] width 162 height 204
type textarea "hero.say("¿Cuál es la contraseña?")"
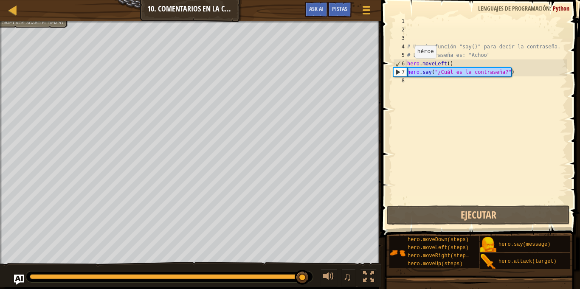
drag, startPoint x: 518, startPoint y: 71, endPoint x: 400, endPoint y: 68, distance: 118.1
click at [400, 68] on div "hero.say("¿Cuál es la contraseña?") 1 2 3 4 5 6 7 8 # Usa la función "say()" pa…" at bounding box center [479, 110] width 176 height 187
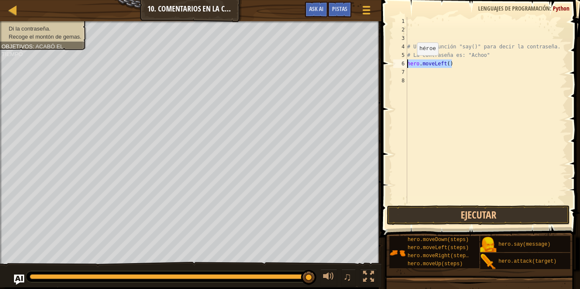
drag, startPoint x: 477, startPoint y: 65, endPoint x: 396, endPoint y: 61, distance: 80.7
click at [396, 61] on div "1 2 3 4 5 6 7 8 # Usa la función "say()" para decir la contraseña. # La contras…" at bounding box center [479, 110] width 176 height 187
type textarea "hero.moveLeft()"
paste textarea "hero.say("¿Cuál es la contraseña?")"
type textarea "hero.say("¿Cuál es la contraseña?")"
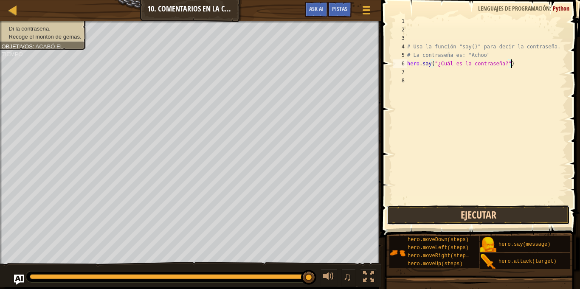
click at [460, 216] on button "Ejecutar" at bounding box center [478, 215] width 183 height 20
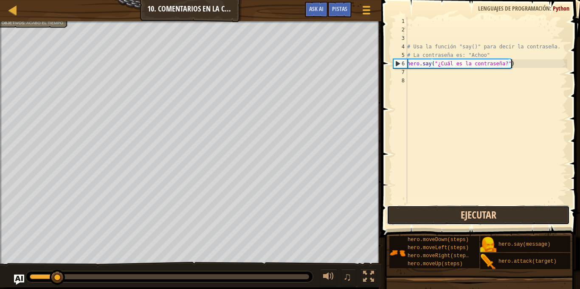
click at [460, 216] on button "Ejecutar" at bounding box center [478, 215] width 183 height 20
